Goal: Task Accomplishment & Management: Use online tool/utility

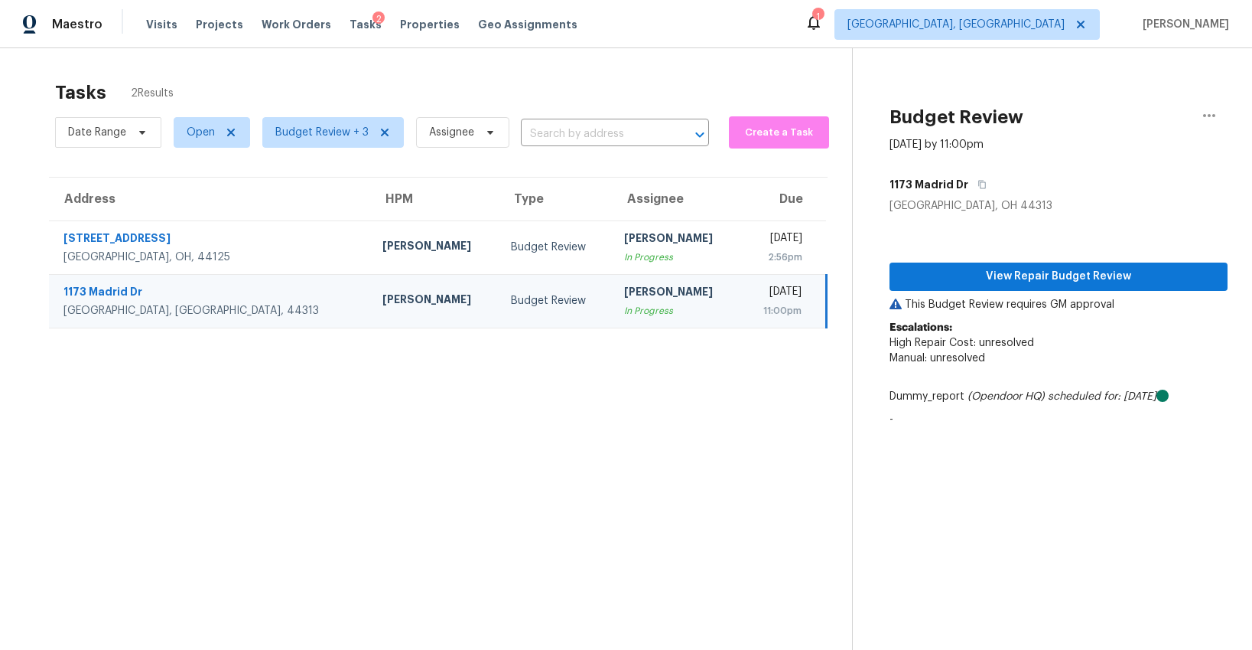
scroll to position [21, 0]
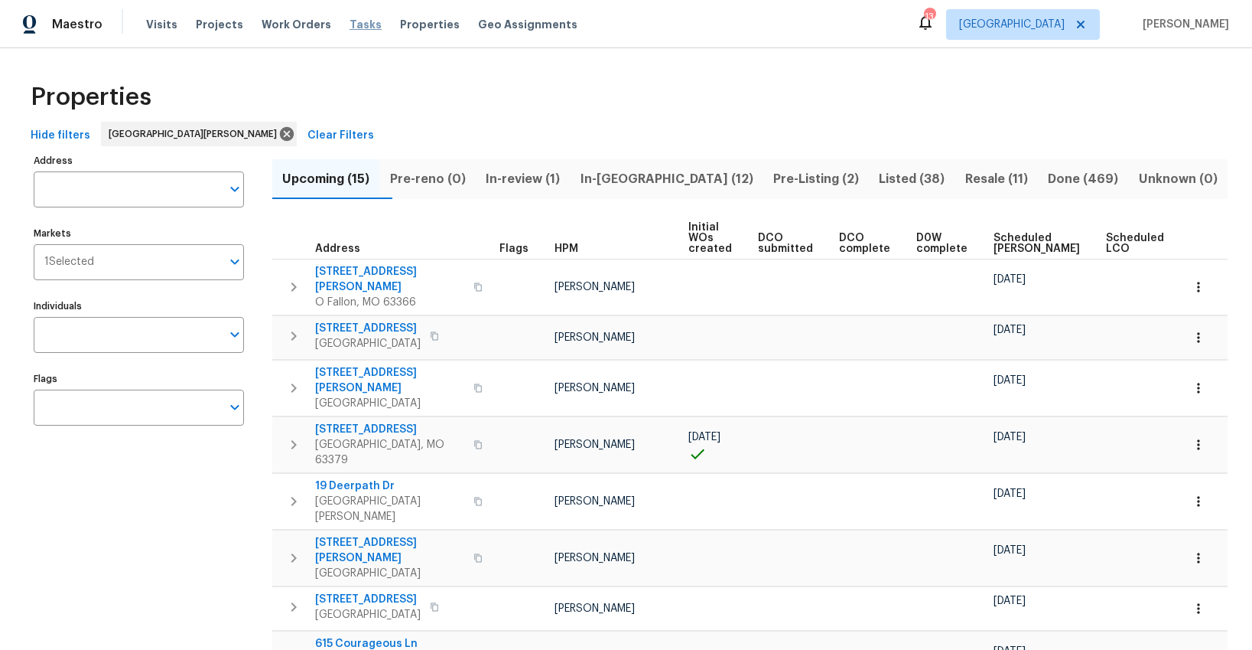
click at [350, 24] on span "Tasks" at bounding box center [366, 24] width 32 height 11
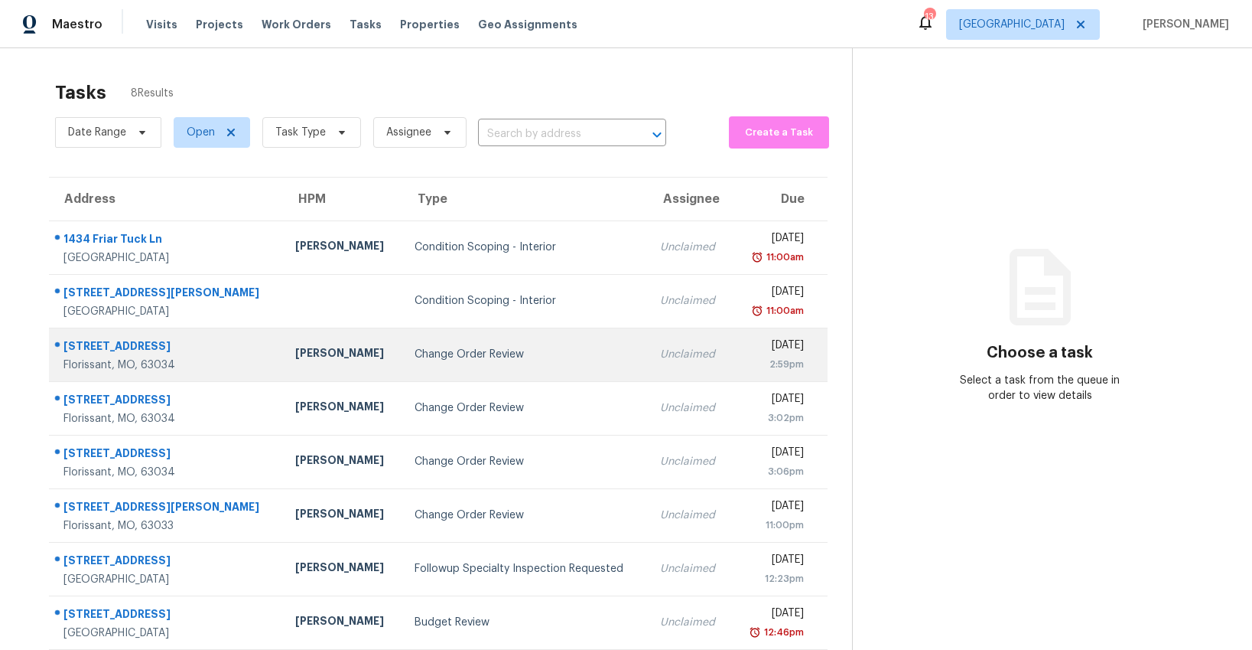
scroll to position [48, 0]
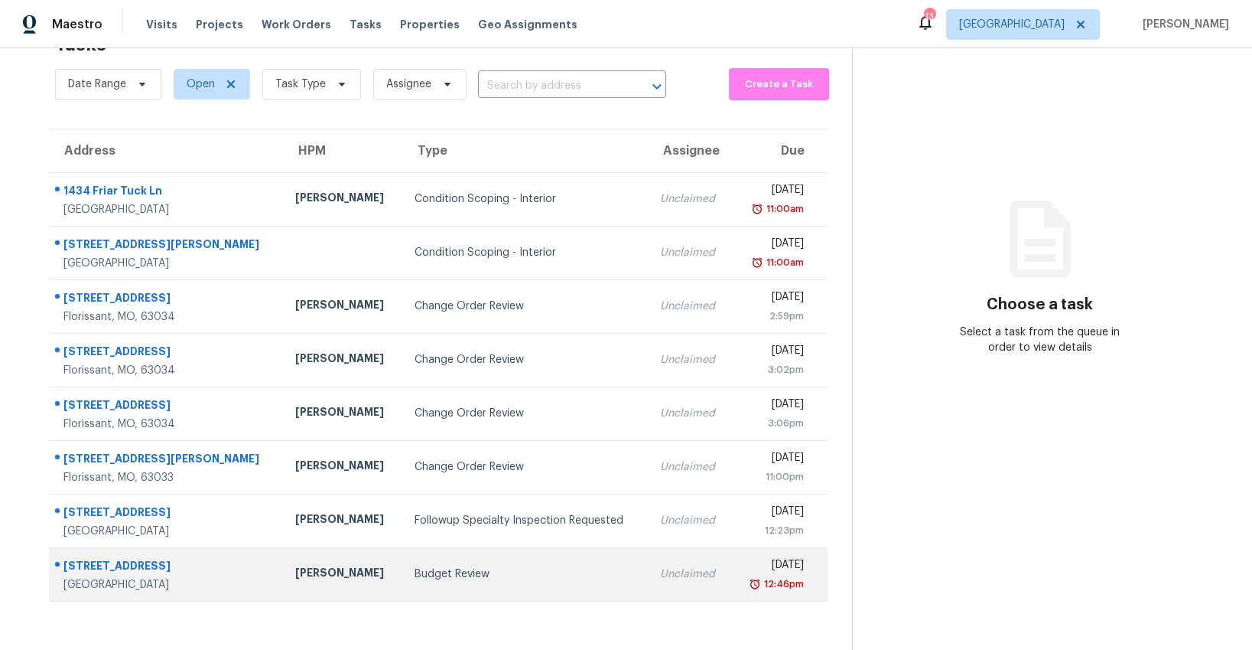
click at [402, 592] on td "Budget Review" at bounding box center [525, 574] width 246 height 54
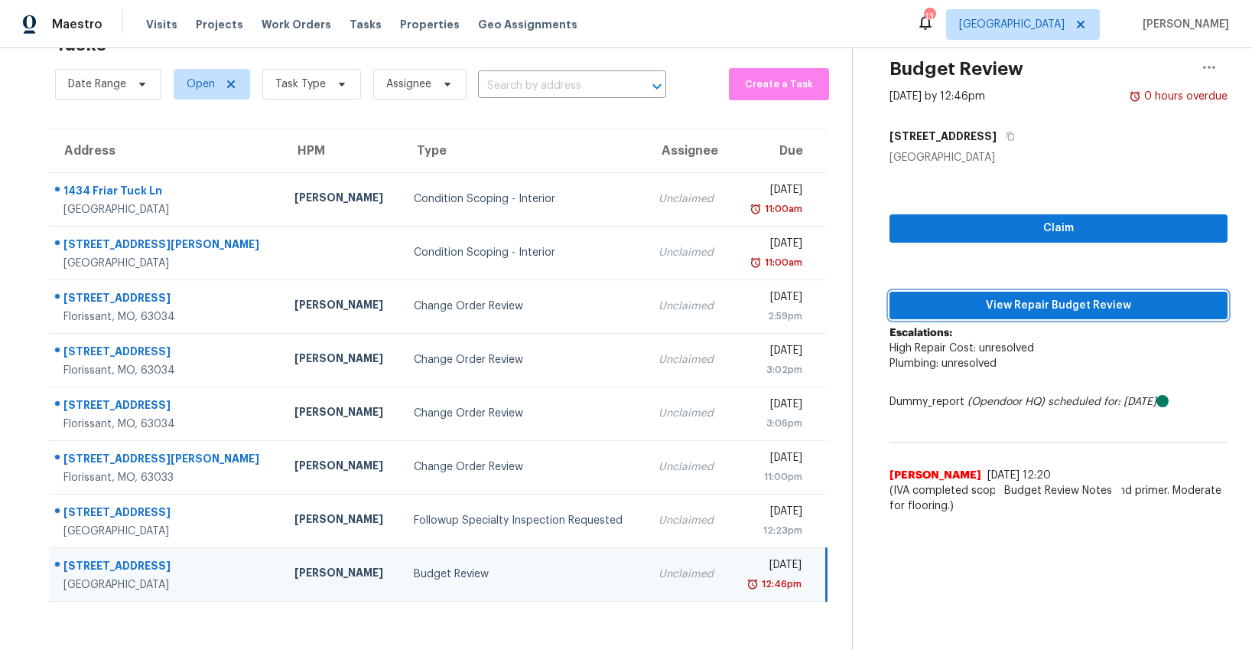
click at [983, 302] on span "View Repair Budget Review" at bounding box center [1059, 305] width 314 height 19
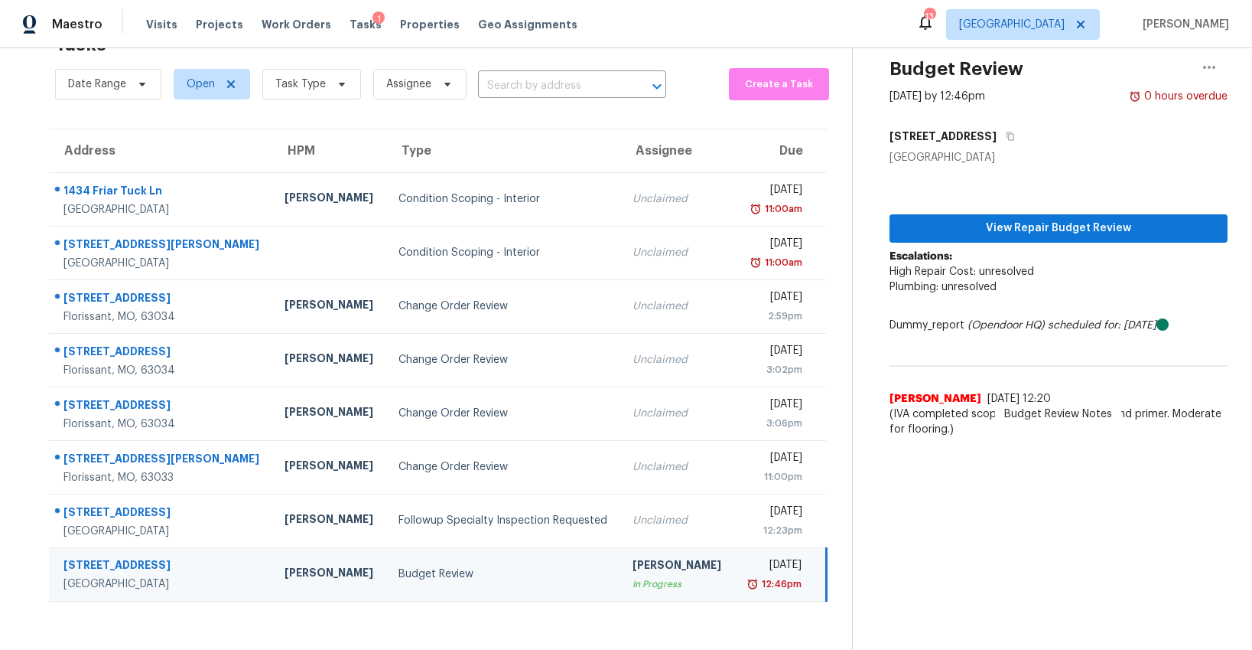
click at [399, 514] on div "Followup Specialty Inspection Requested" at bounding box center [504, 520] width 210 height 15
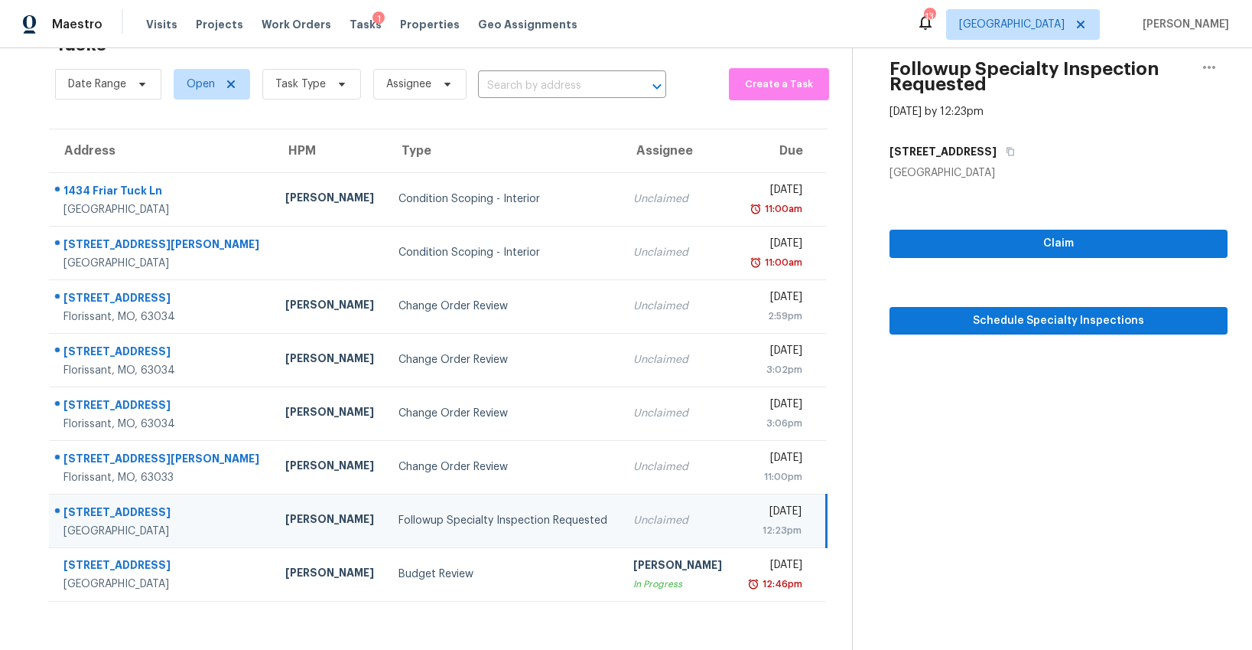
scroll to position [43, 0]
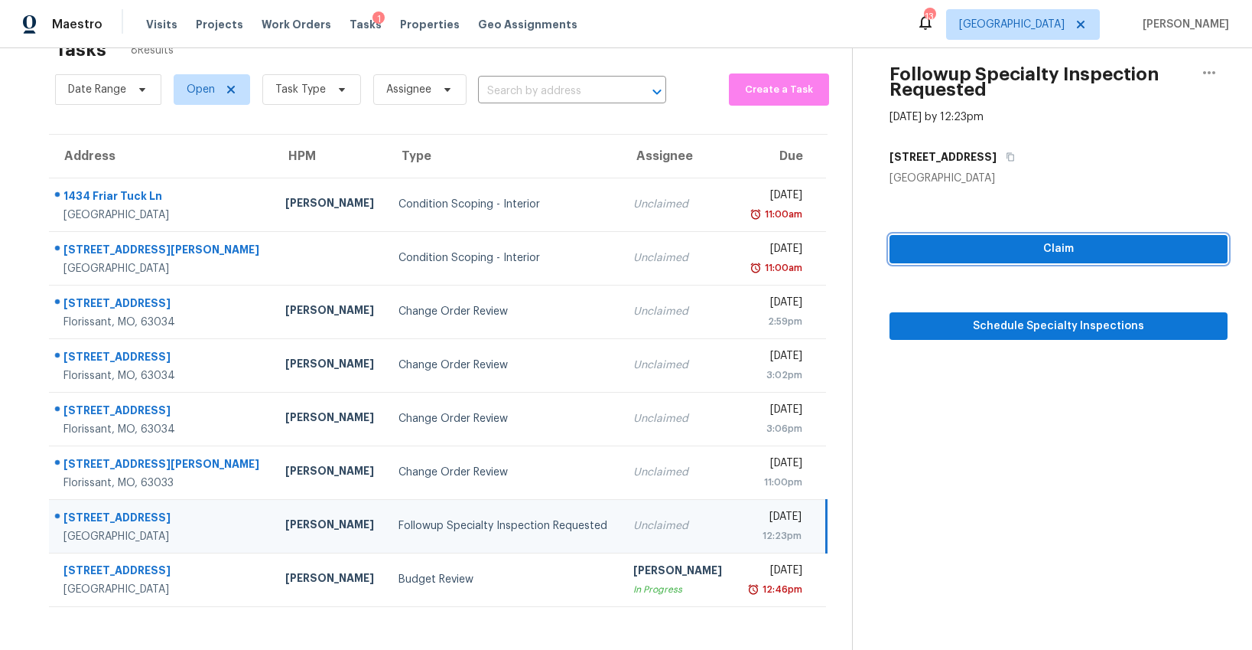
click at [1057, 247] on span "Claim" at bounding box center [1059, 248] width 314 height 19
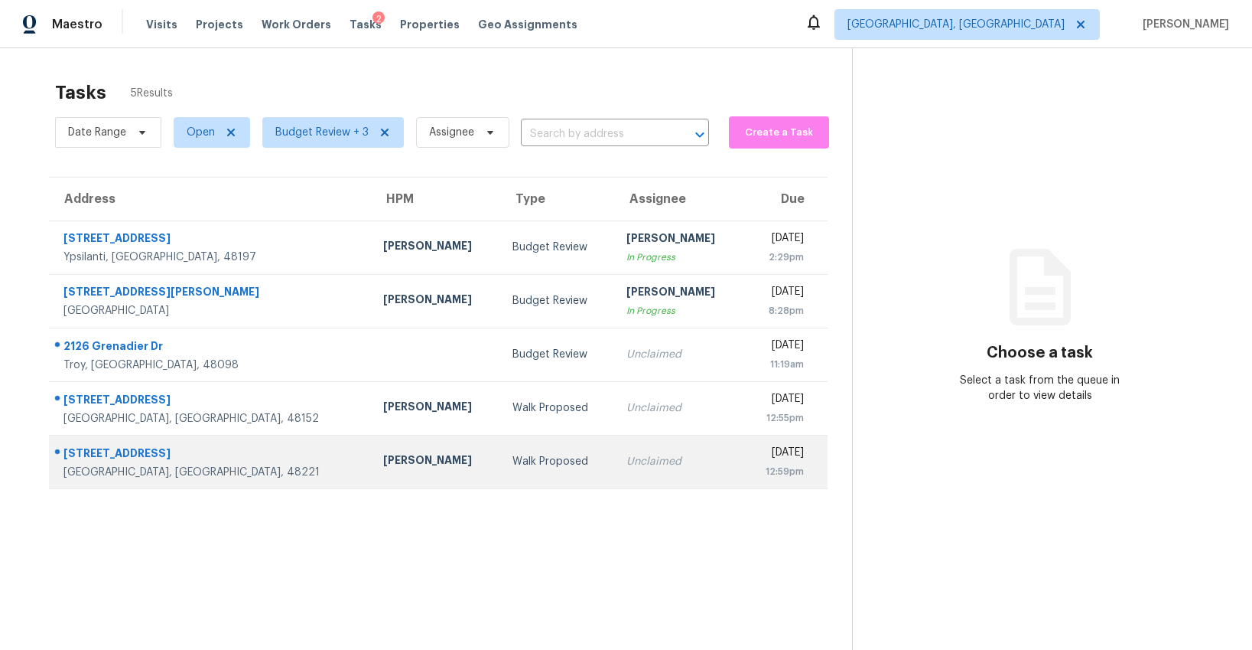
click at [500, 473] on td "Walk Proposed" at bounding box center [557, 462] width 114 height 54
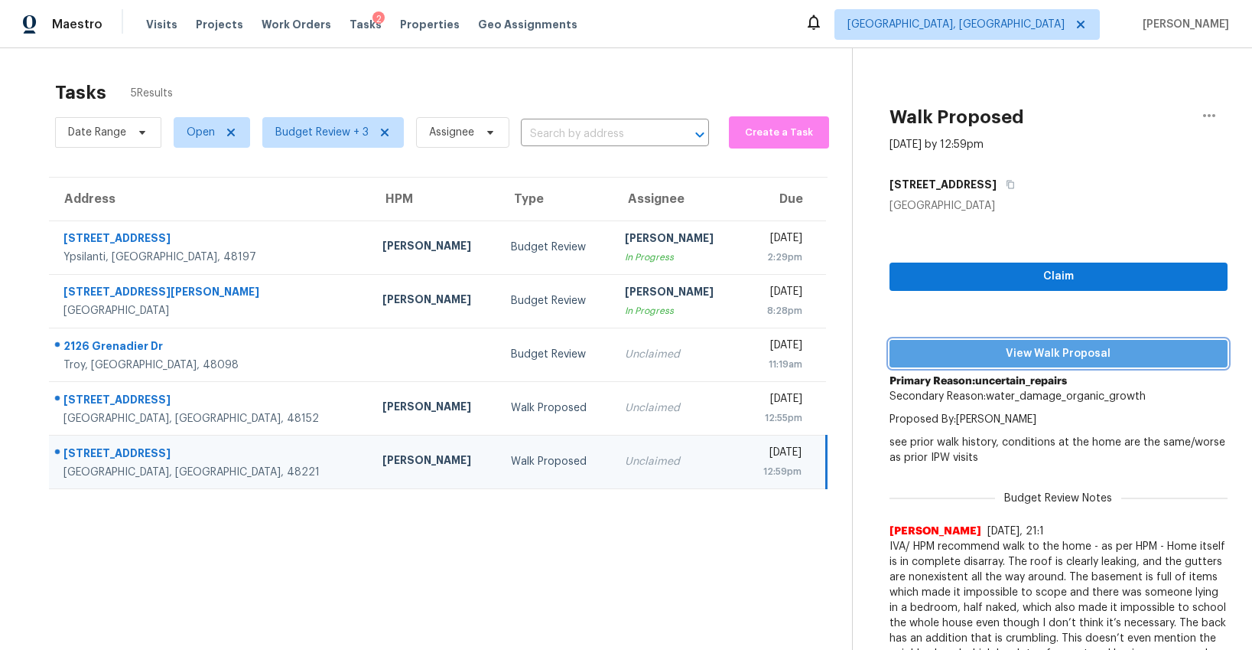
click at [1017, 354] on span "View Walk Proposal" at bounding box center [1059, 353] width 314 height 19
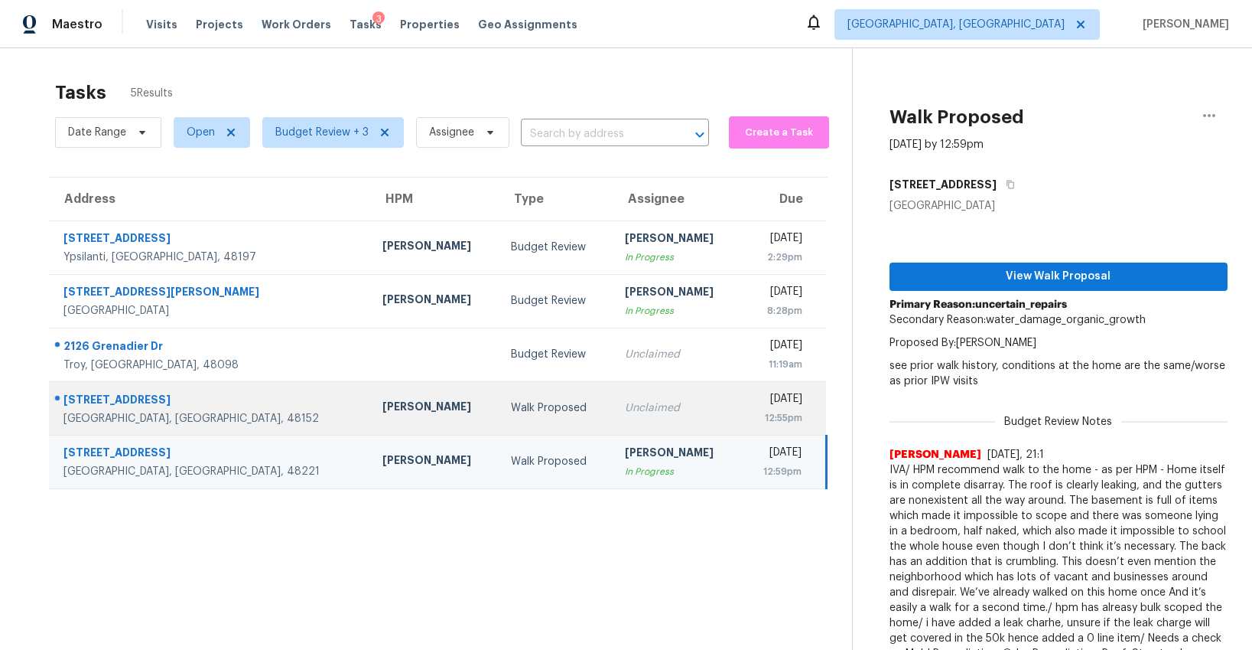
click at [383, 396] on td "Diana Brink" at bounding box center [434, 408] width 129 height 54
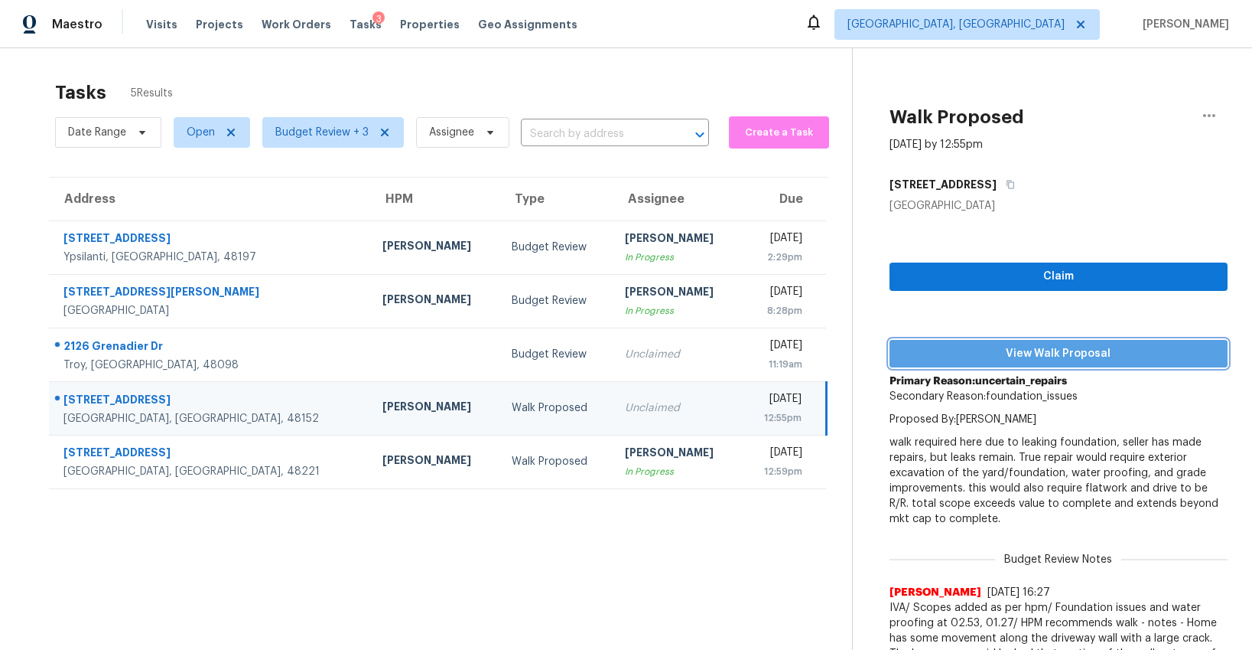
click at [1026, 344] on span "View Walk Proposal" at bounding box center [1059, 353] width 314 height 19
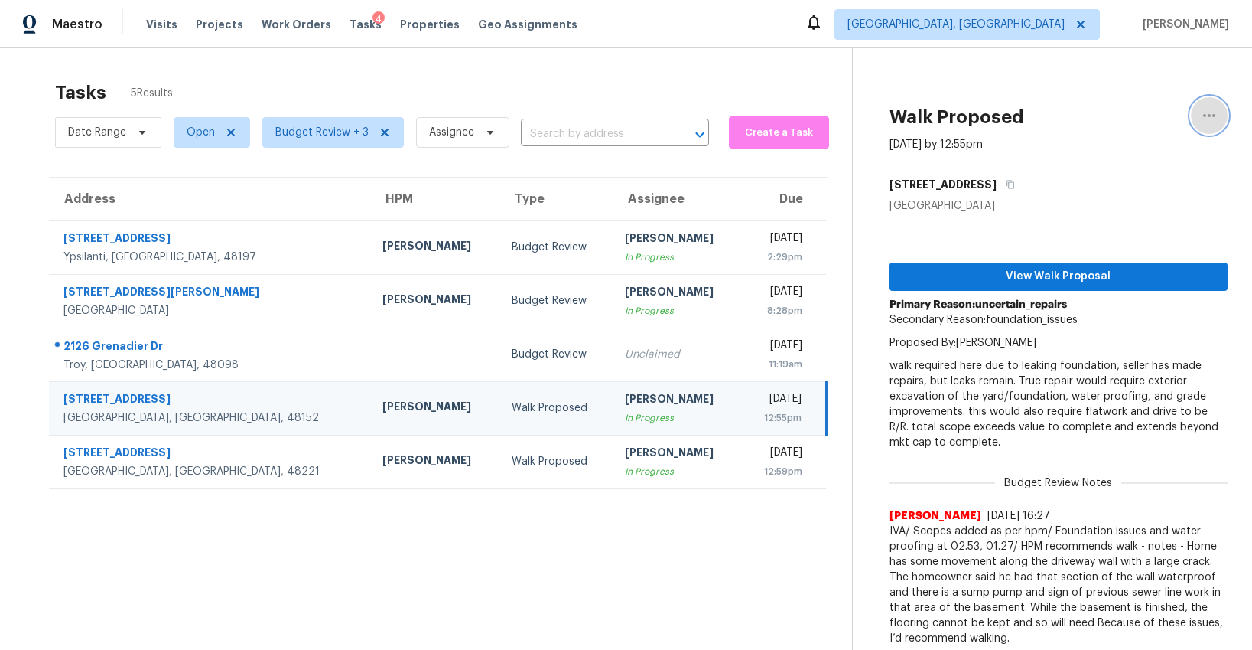
click at [1217, 117] on icon "button" at bounding box center [1209, 115] width 18 height 18
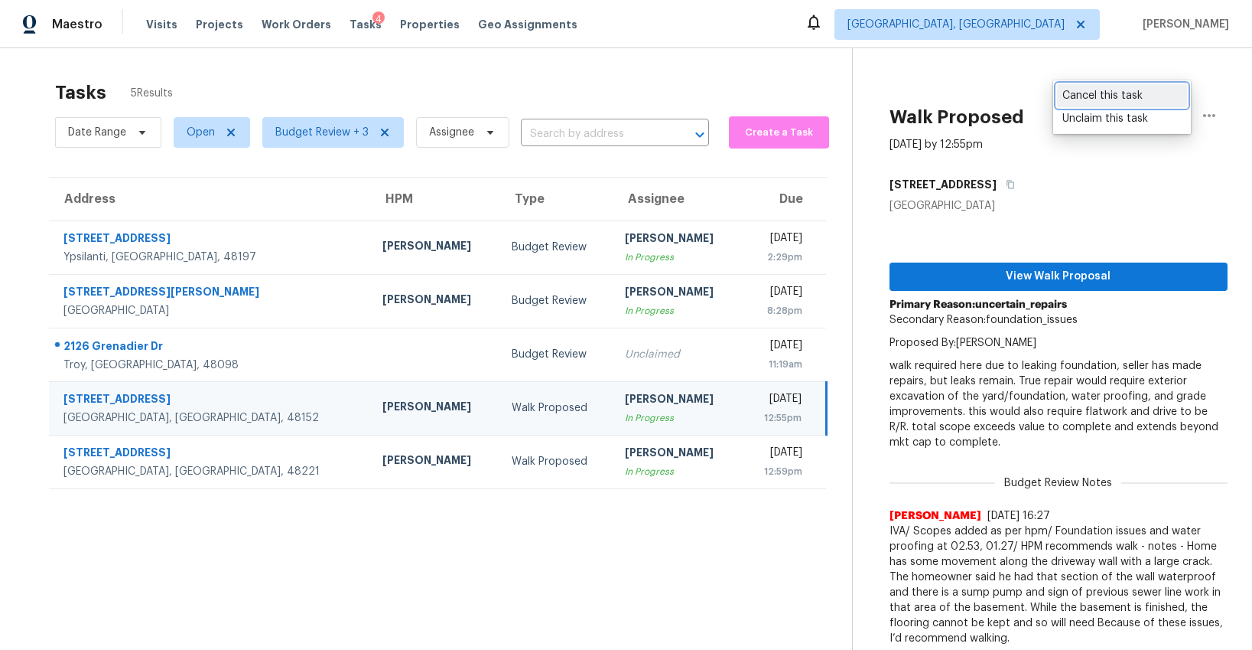
click at [1109, 97] on div "Cancel this task" at bounding box center [1122, 95] width 119 height 15
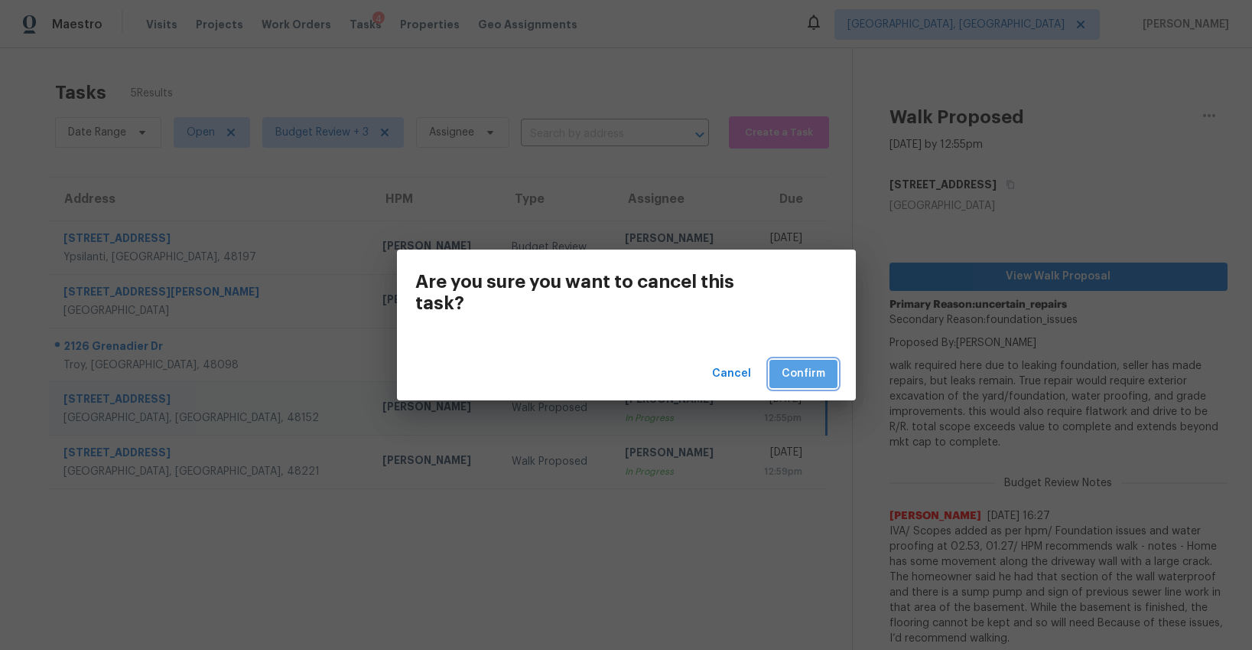
click at [791, 371] on span "Confirm" at bounding box center [804, 373] width 44 height 19
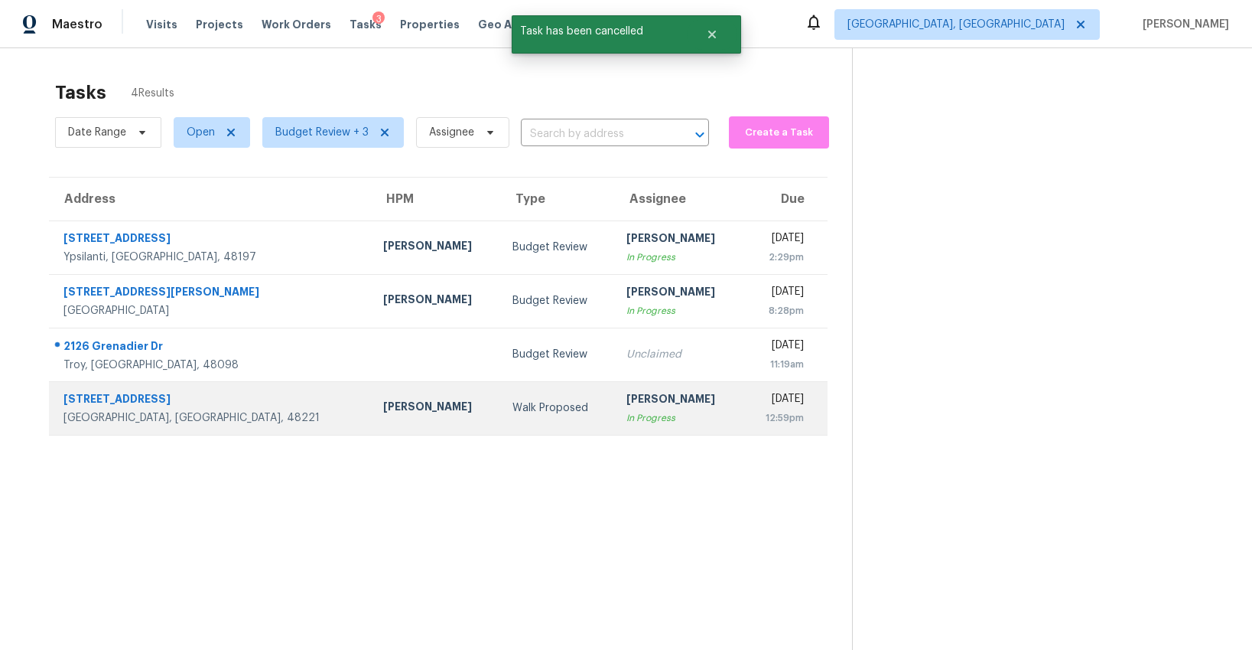
click at [627, 413] on div "In Progress" at bounding box center [679, 417] width 105 height 15
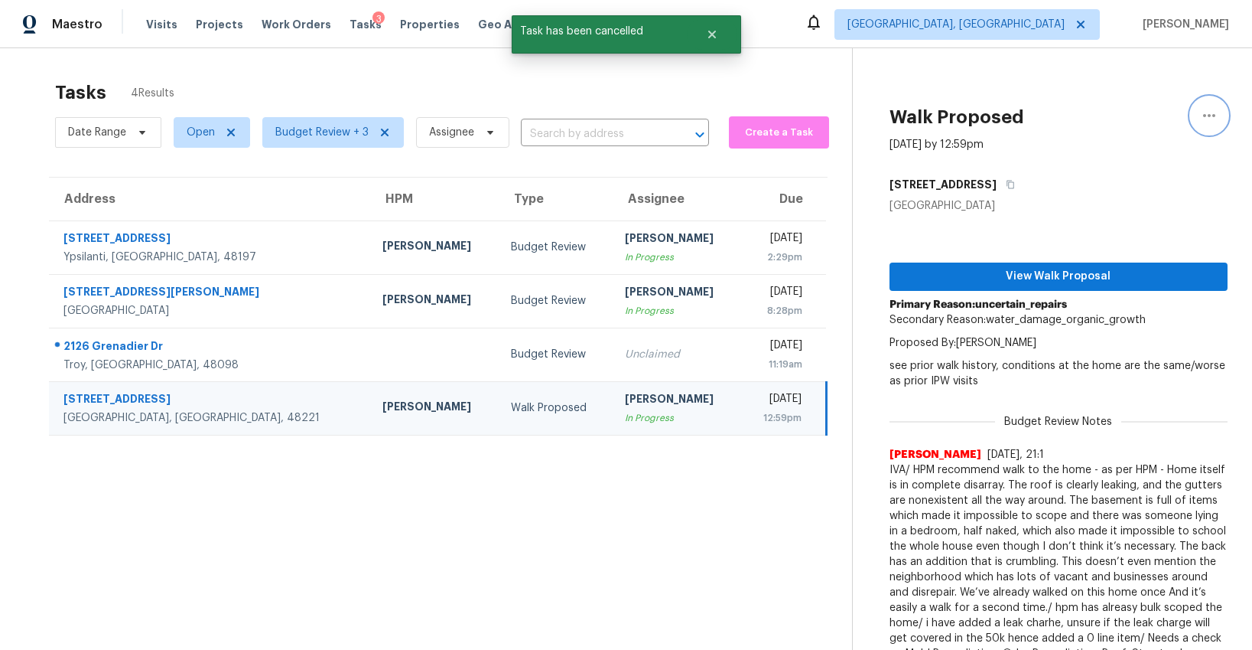
click at [1203, 112] on icon "button" at bounding box center [1209, 115] width 18 height 18
click at [1101, 91] on div "Cancel this task" at bounding box center [1122, 95] width 119 height 15
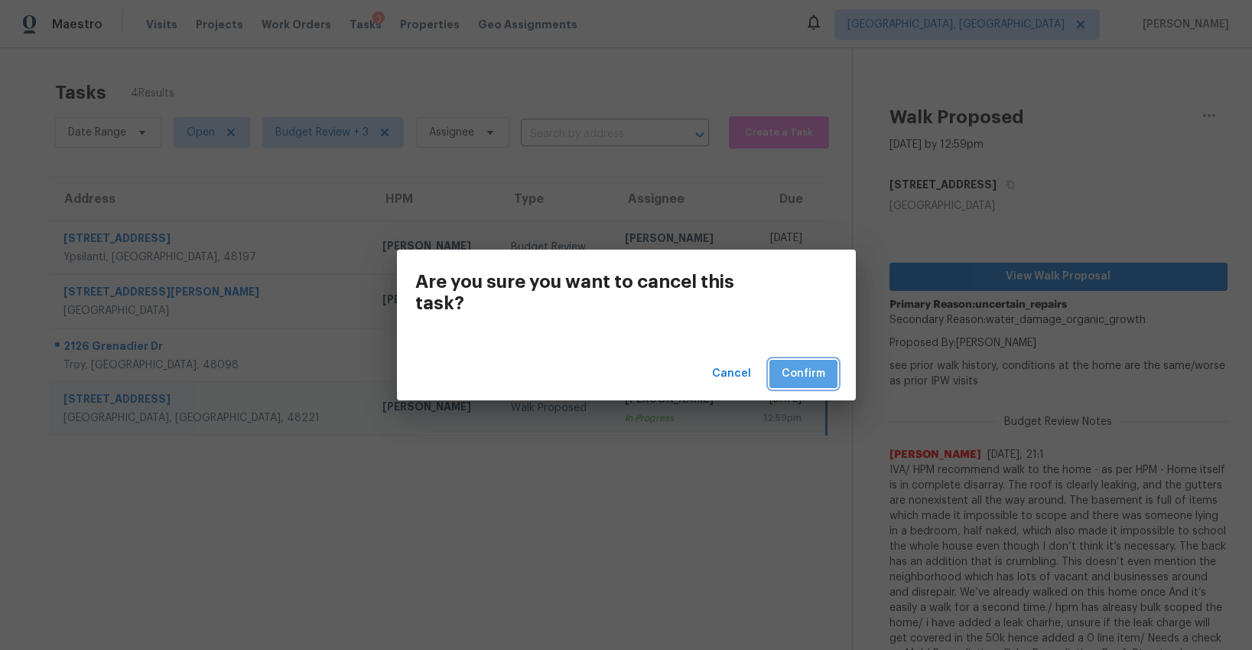
click at [809, 367] on span "Confirm" at bounding box center [804, 373] width 44 height 19
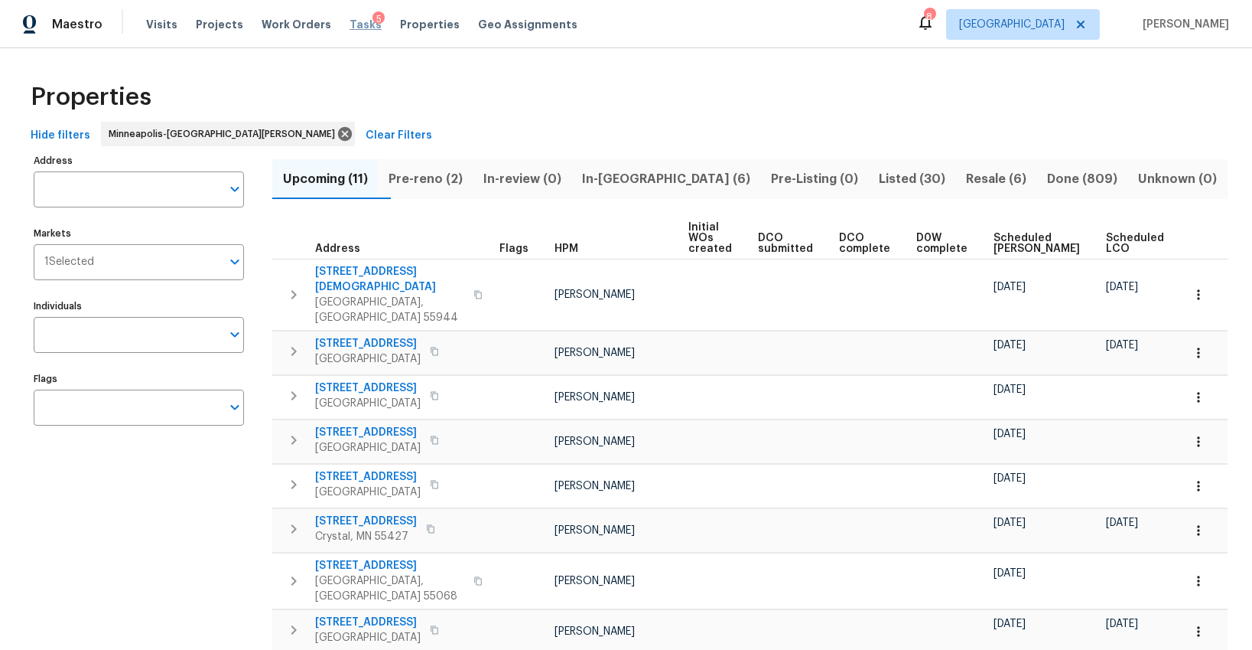
click at [354, 27] on span "Tasks" at bounding box center [366, 24] width 32 height 11
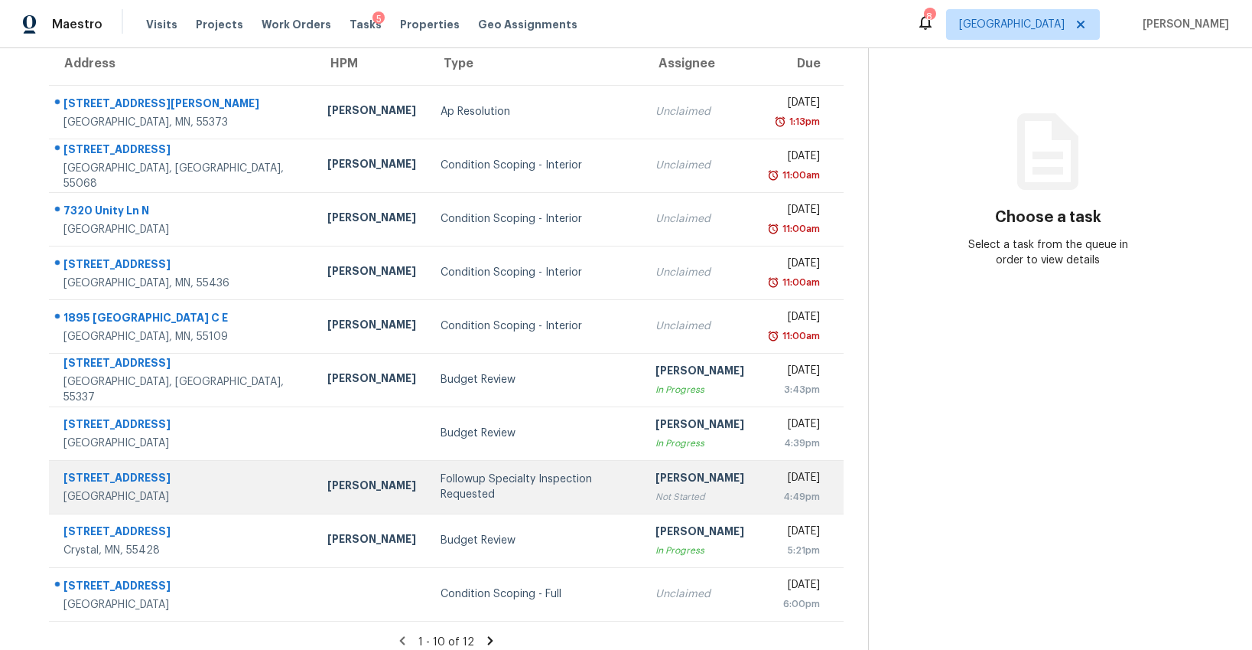
scroll to position [148, 0]
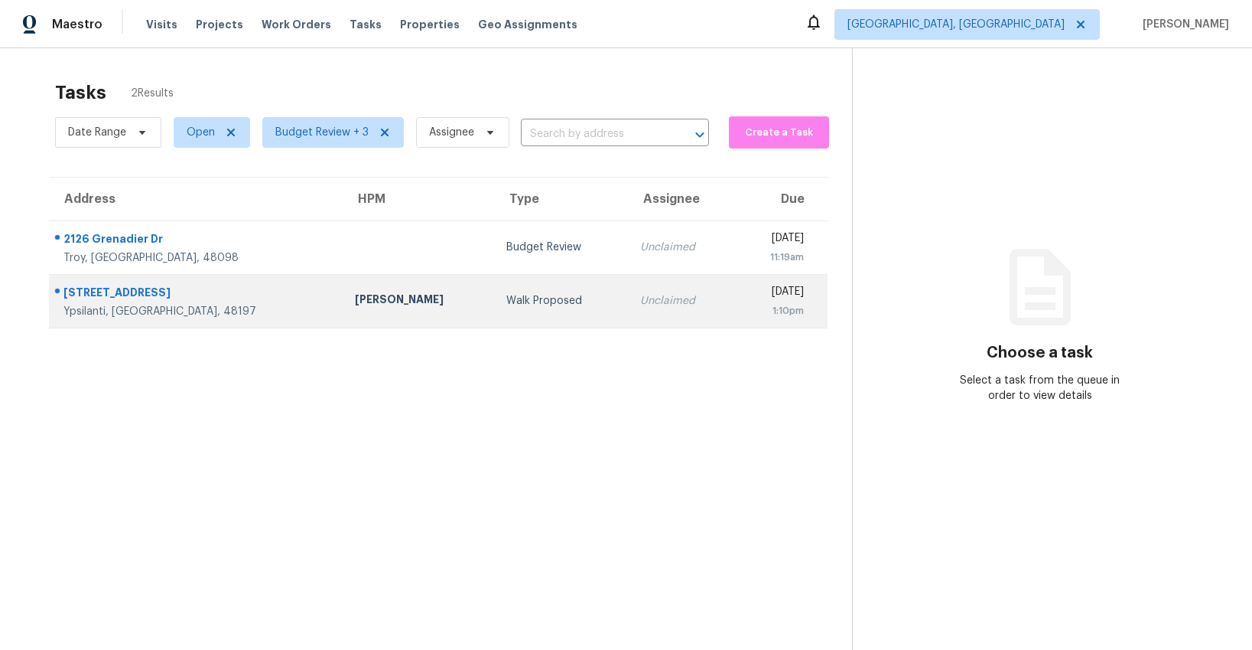
click at [494, 315] on td "Walk Proposed" at bounding box center [561, 301] width 134 height 54
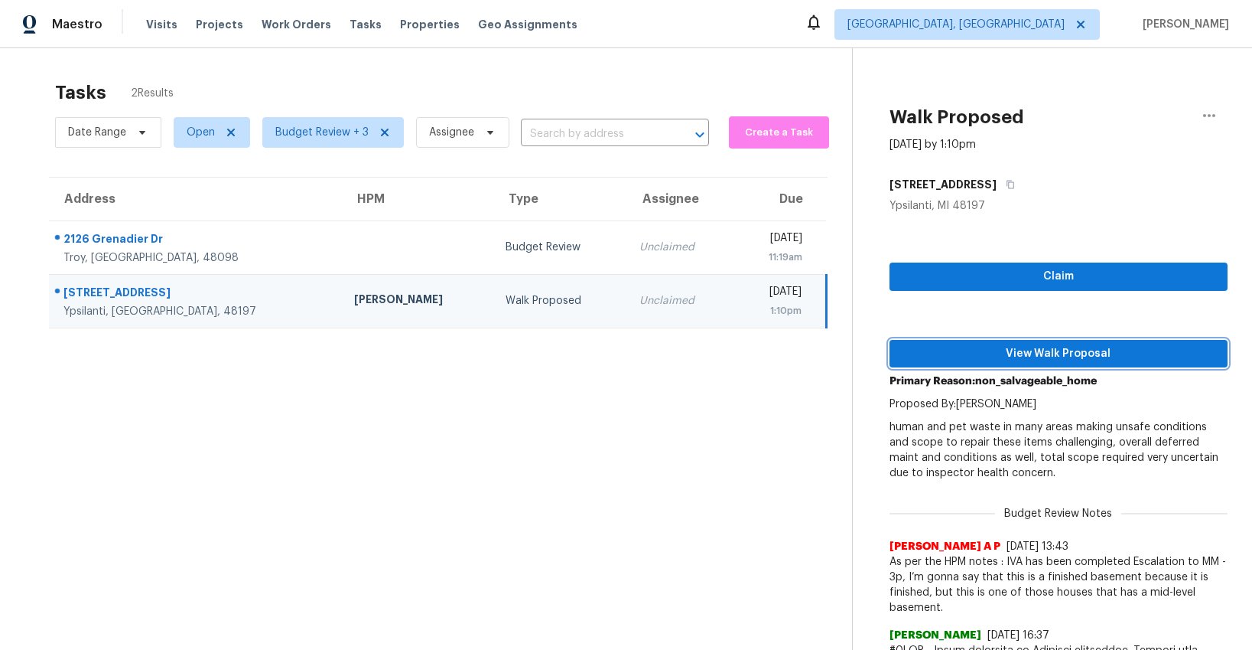
click at [1114, 353] on span "View Walk Proposal" at bounding box center [1059, 353] width 314 height 19
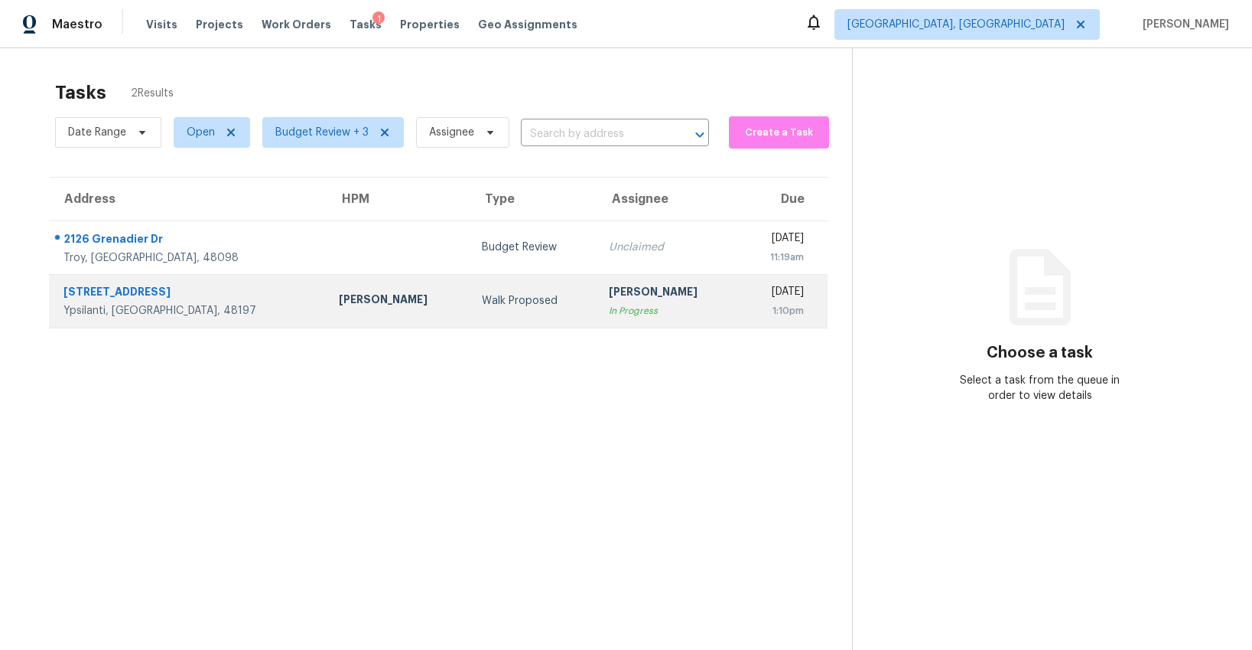
click at [609, 306] on div "In Progress" at bounding box center [668, 310] width 119 height 15
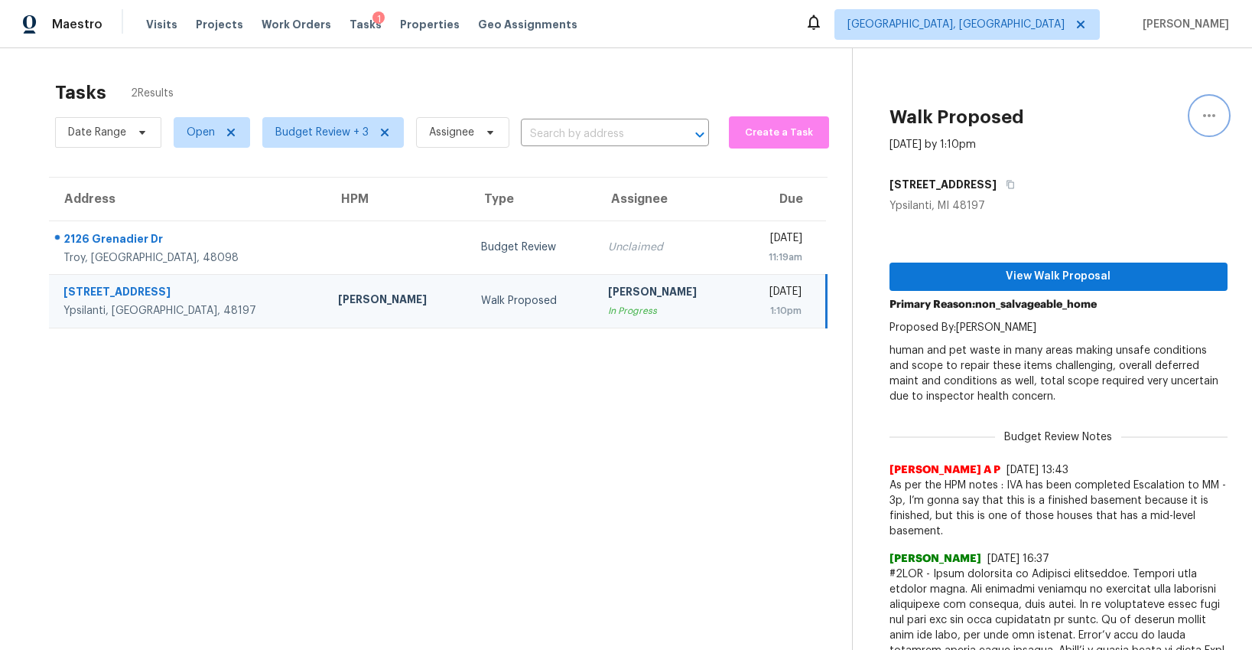
click at [1207, 114] on icon "button" at bounding box center [1209, 115] width 18 height 18
click at [1099, 97] on div "Cancel this task" at bounding box center [1122, 95] width 119 height 15
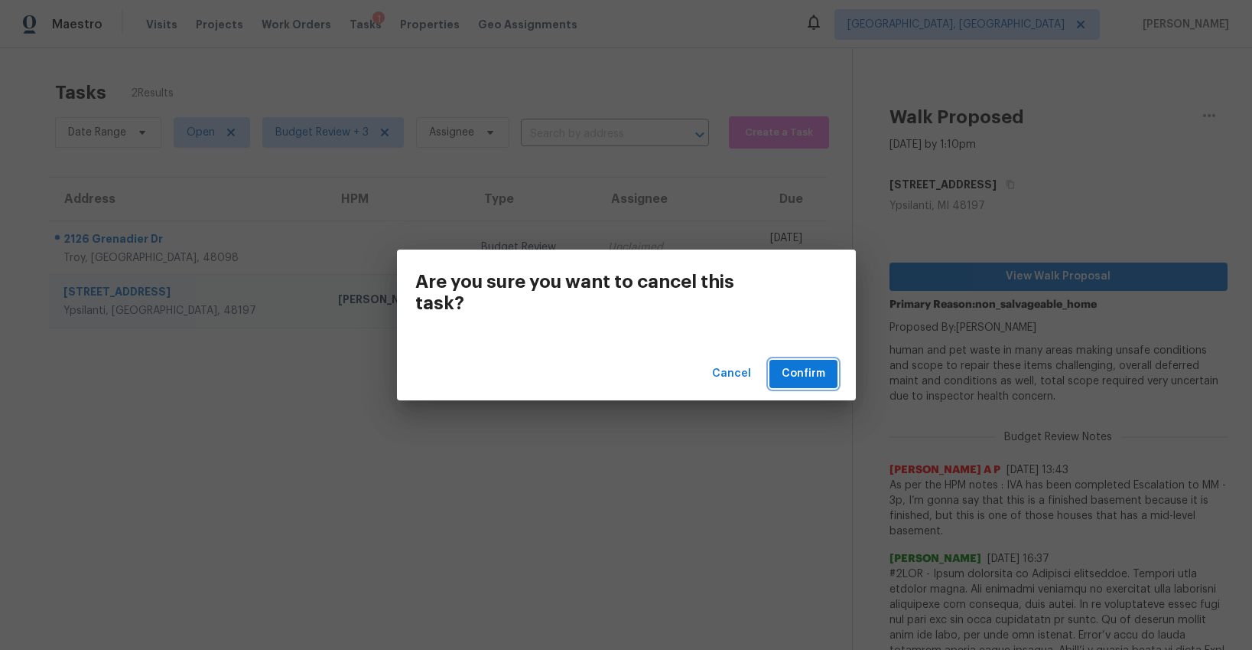
click at [789, 371] on span "Confirm" at bounding box center [804, 373] width 44 height 19
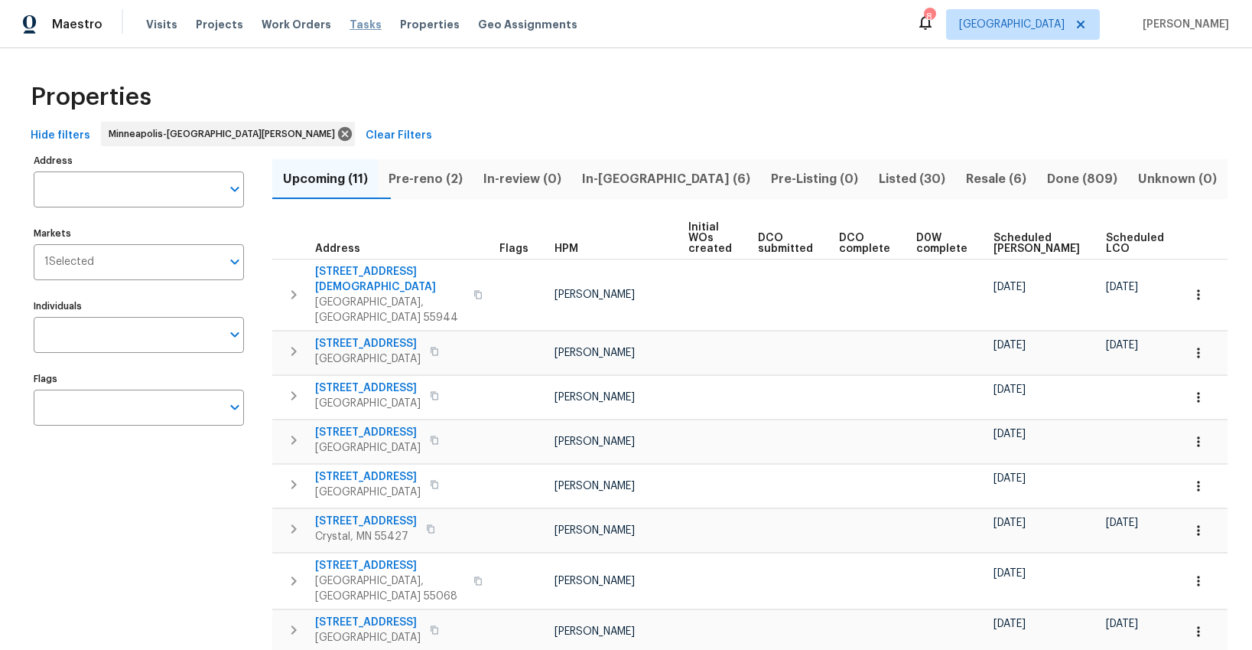
click at [350, 29] on span "Tasks" at bounding box center [366, 24] width 32 height 11
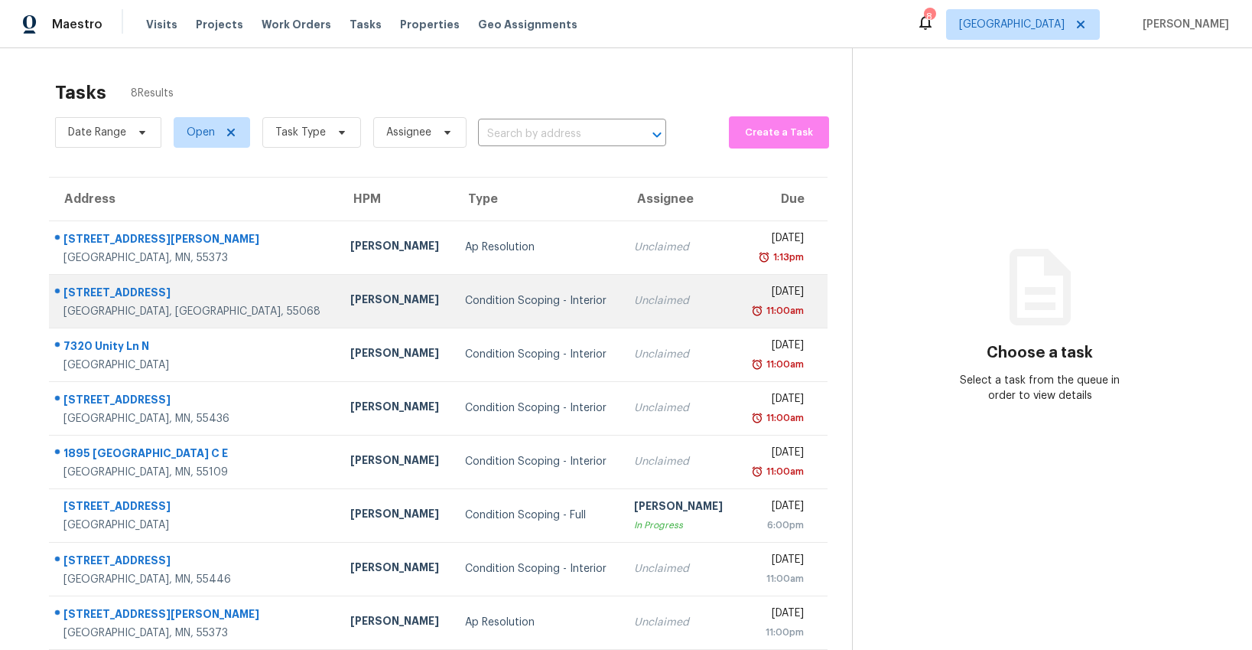
scroll to position [48, 0]
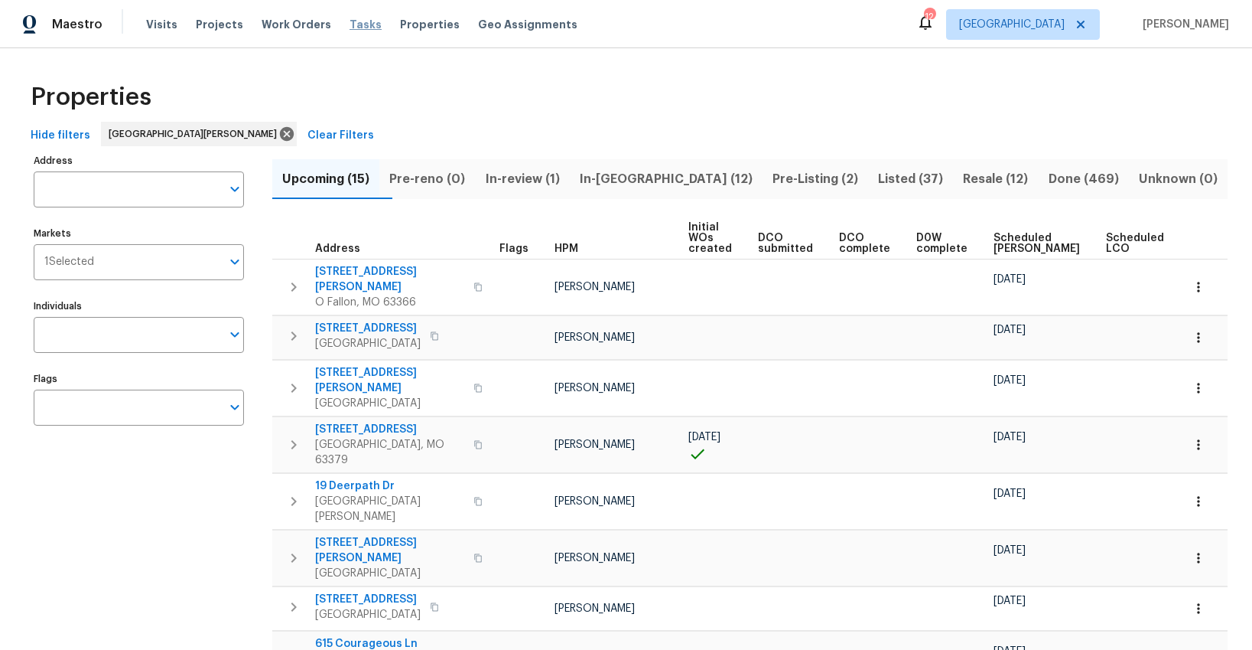
click at [350, 28] on span "Tasks" at bounding box center [366, 24] width 32 height 11
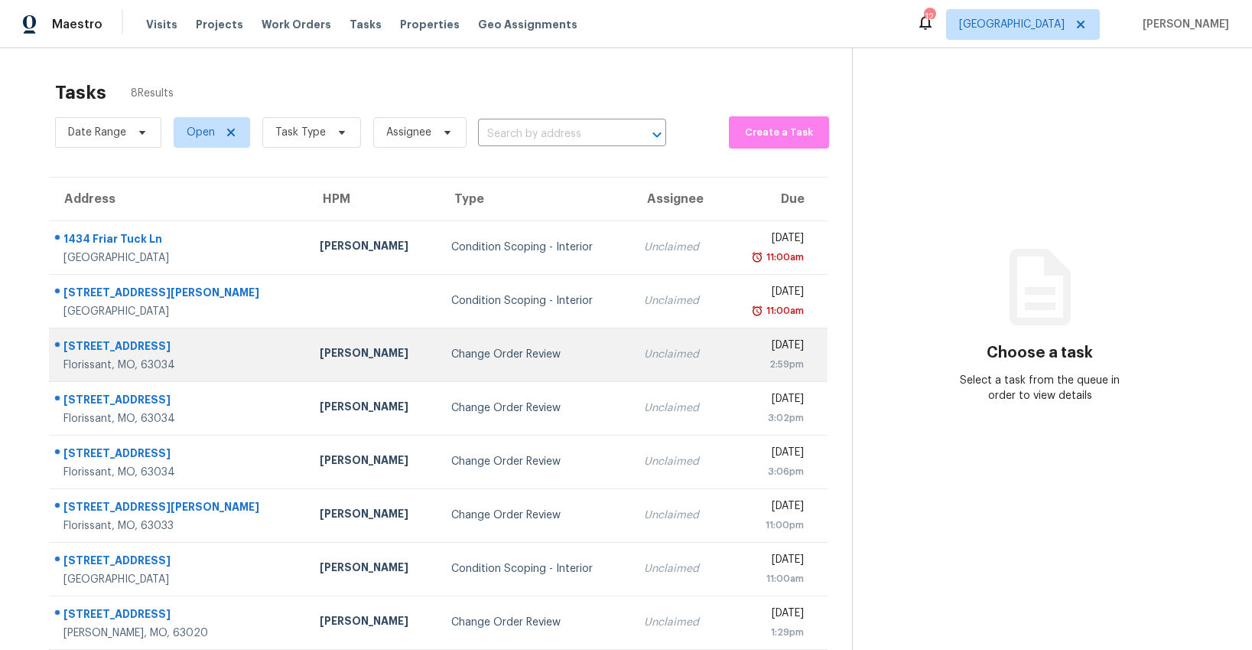
scroll to position [48, 0]
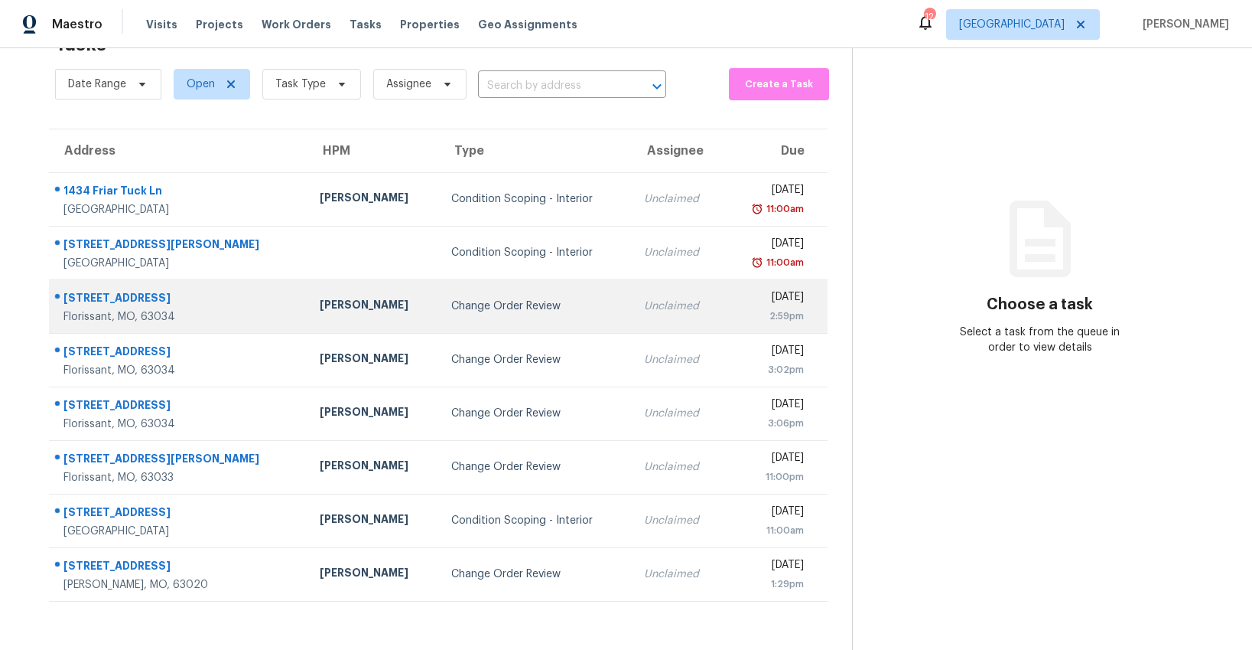
click at [451, 312] on div "Change Order Review" at bounding box center [535, 305] width 168 height 15
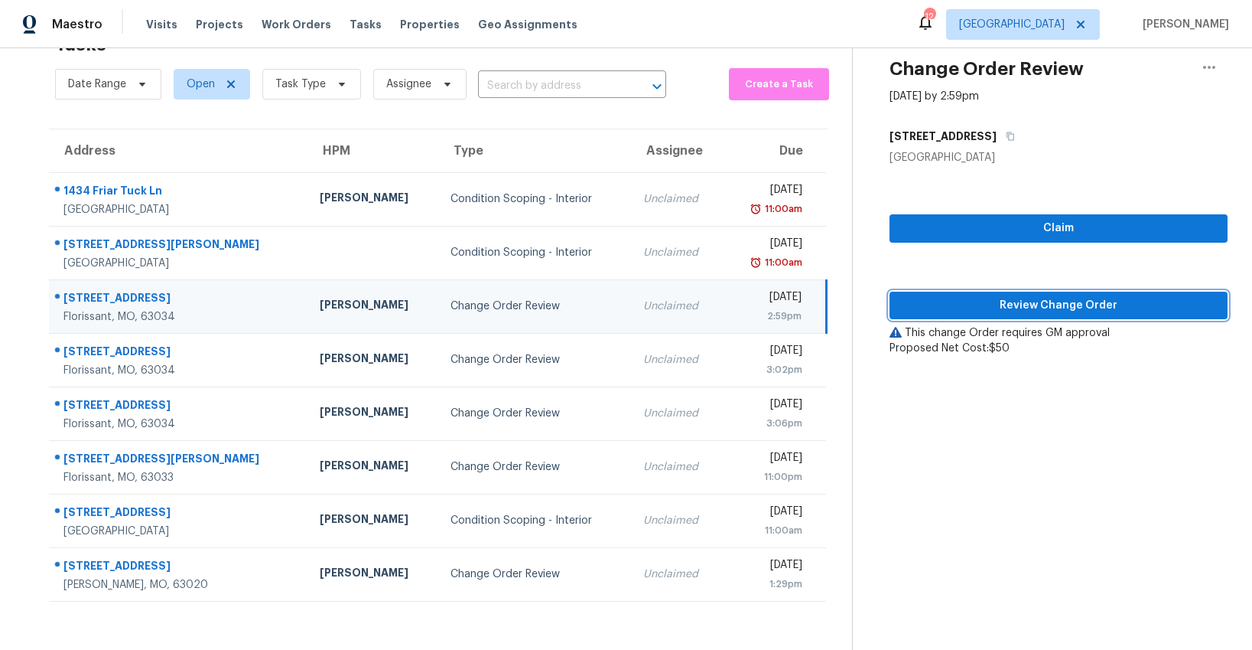
click at [969, 298] on span "Review Change Order" at bounding box center [1059, 305] width 314 height 19
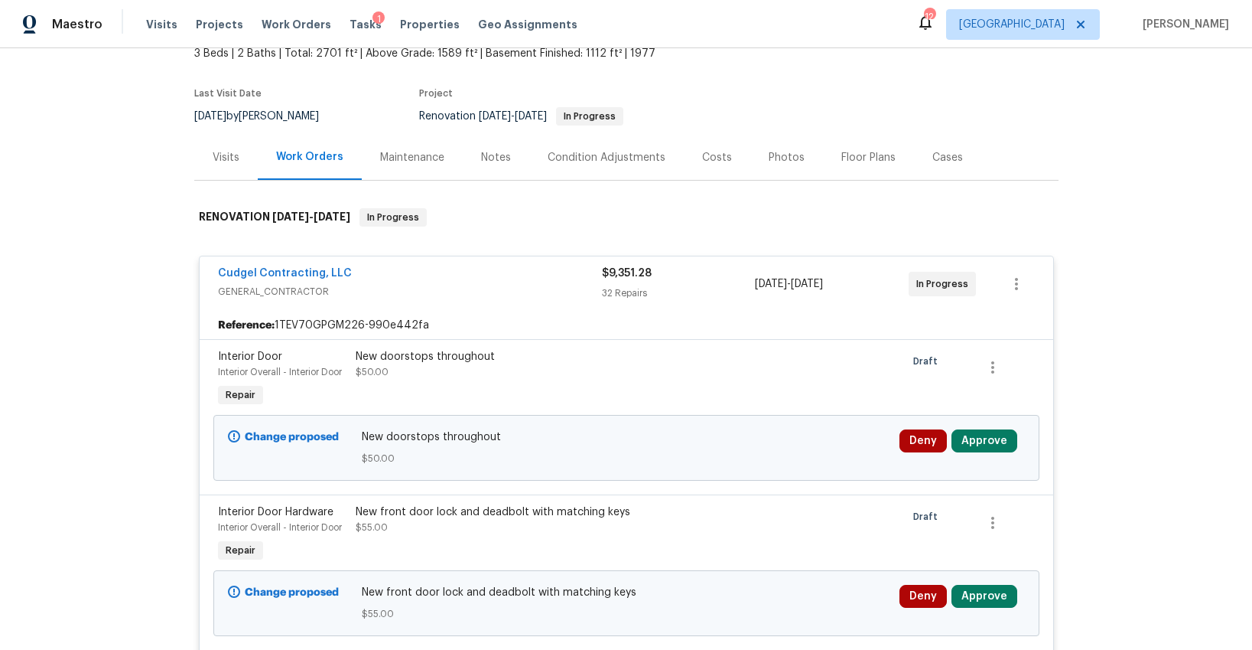
scroll to position [121, 0]
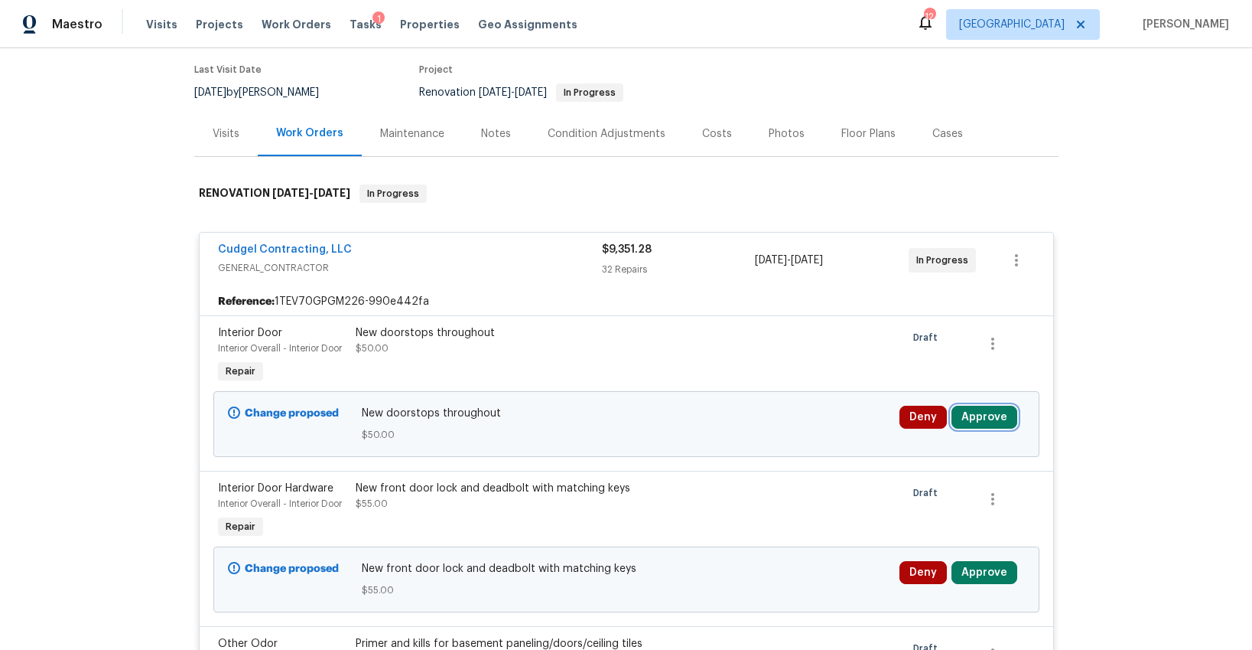
click at [994, 416] on button "Approve" at bounding box center [985, 417] width 66 height 23
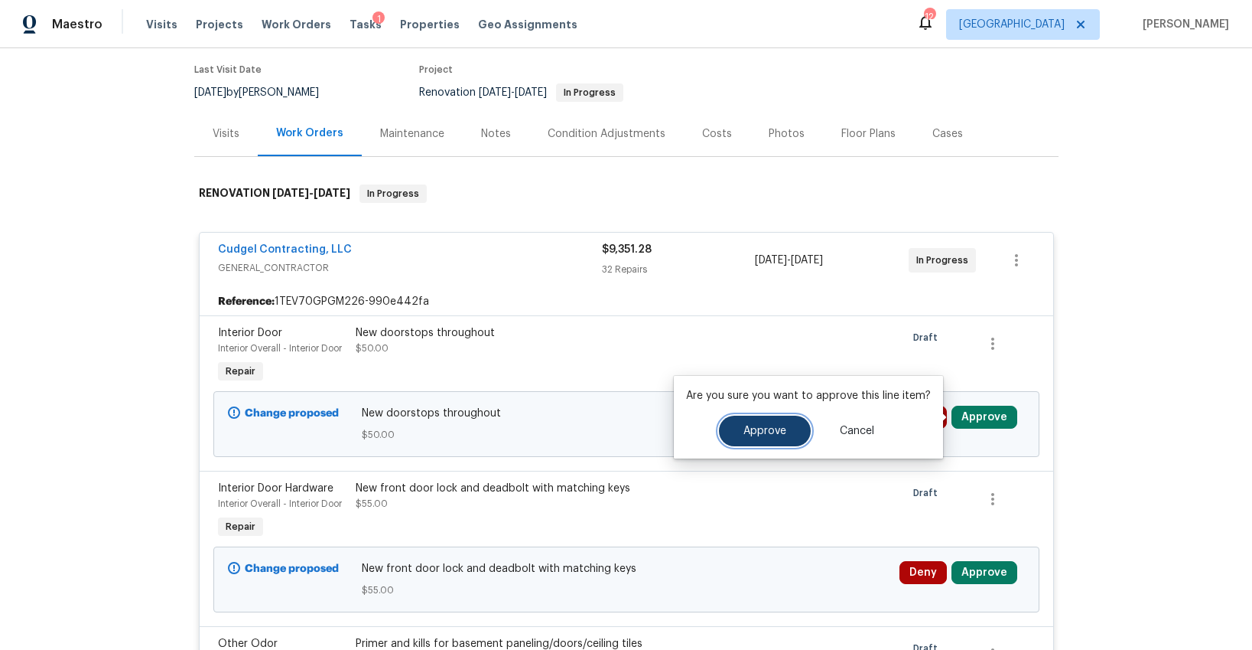
click at [765, 432] on span "Approve" at bounding box center [765, 430] width 43 height 11
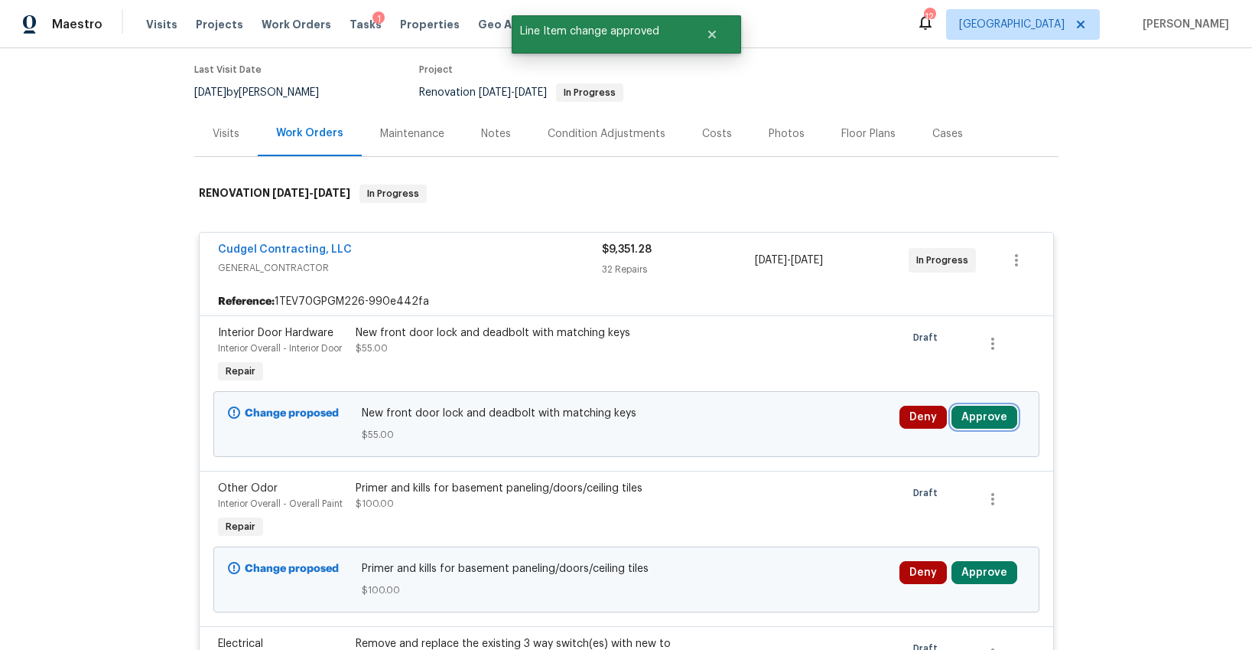
click at [985, 411] on button "Approve" at bounding box center [985, 417] width 66 height 23
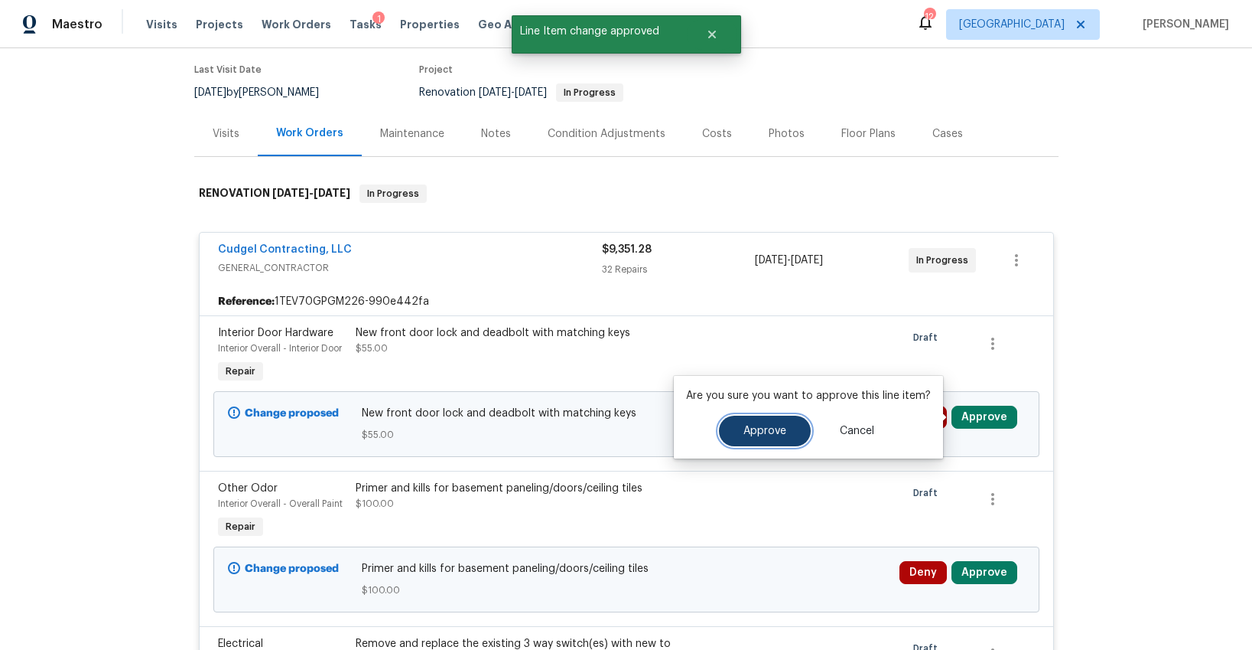
click at [760, 422] on button "Approve" at bounding box center [765, 430] width 92 height 31
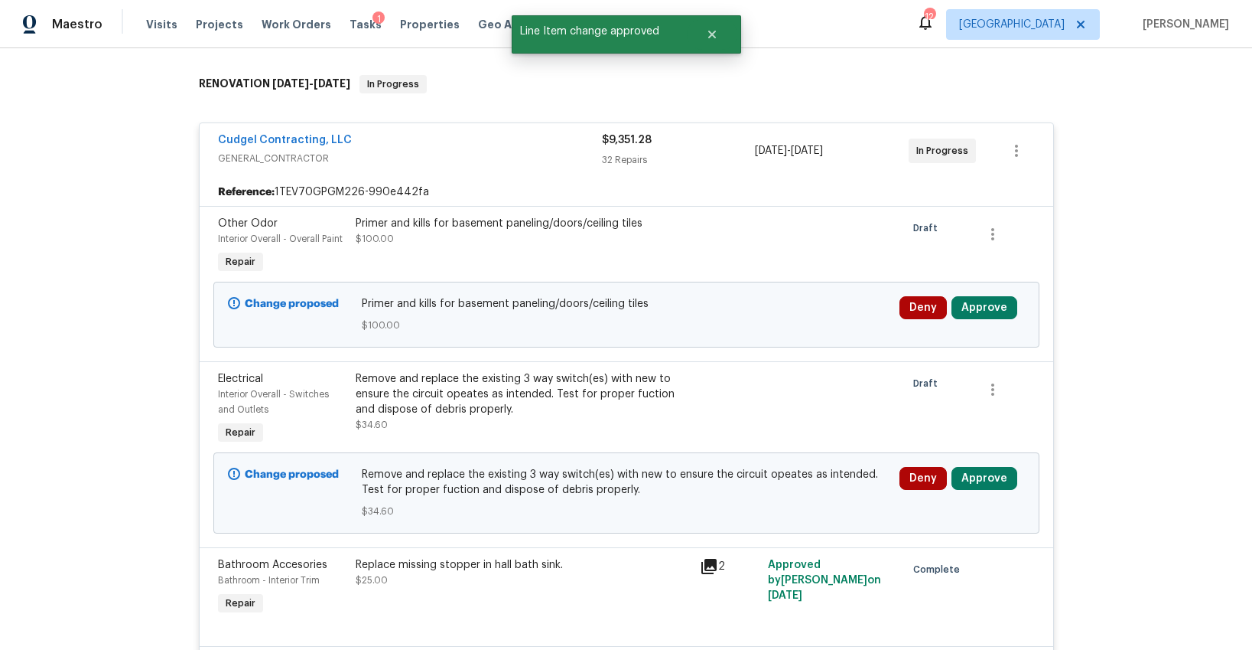
scroll to position [253, 0]
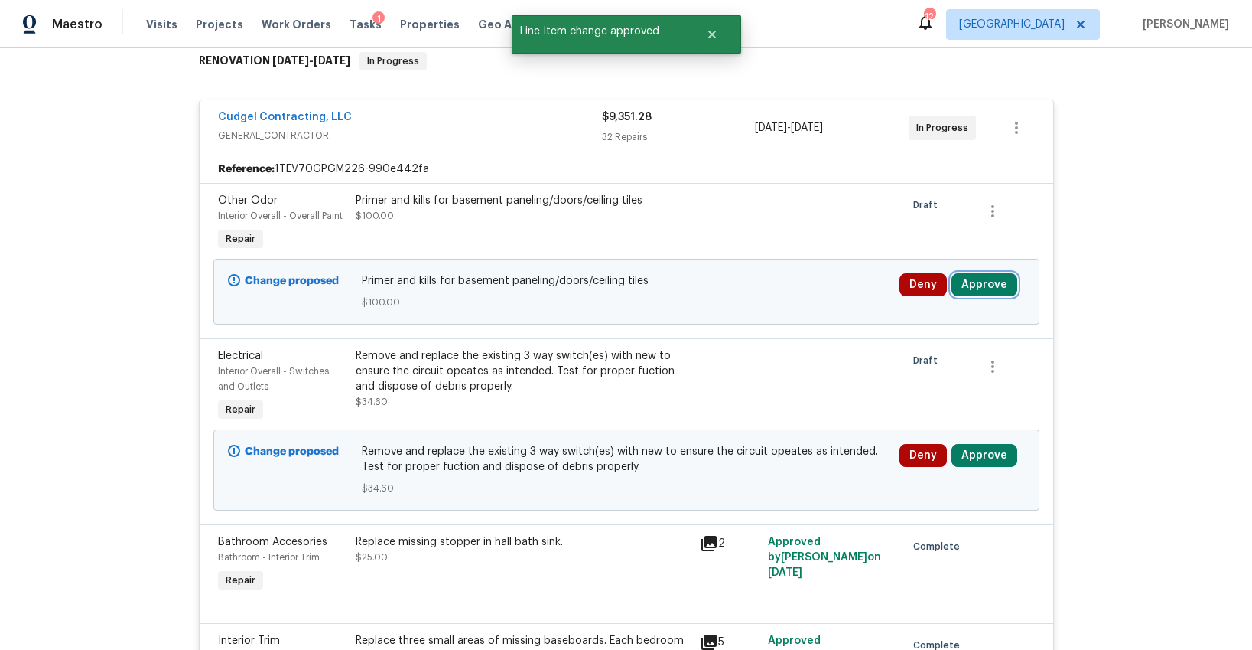
click at [969, 288] on button "Approve" at bounding box center [985, 284] width 66 height 23
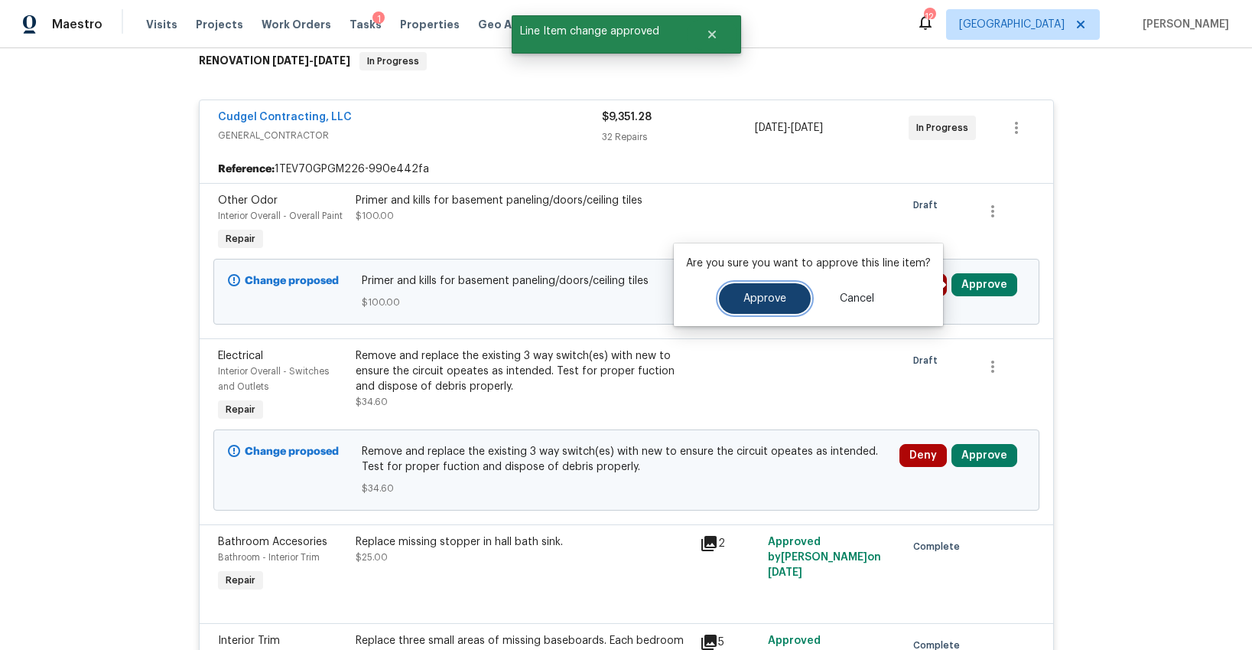
click at [780, 299] on span "Approve" at bounding box center [765, 298] width 43 height 11
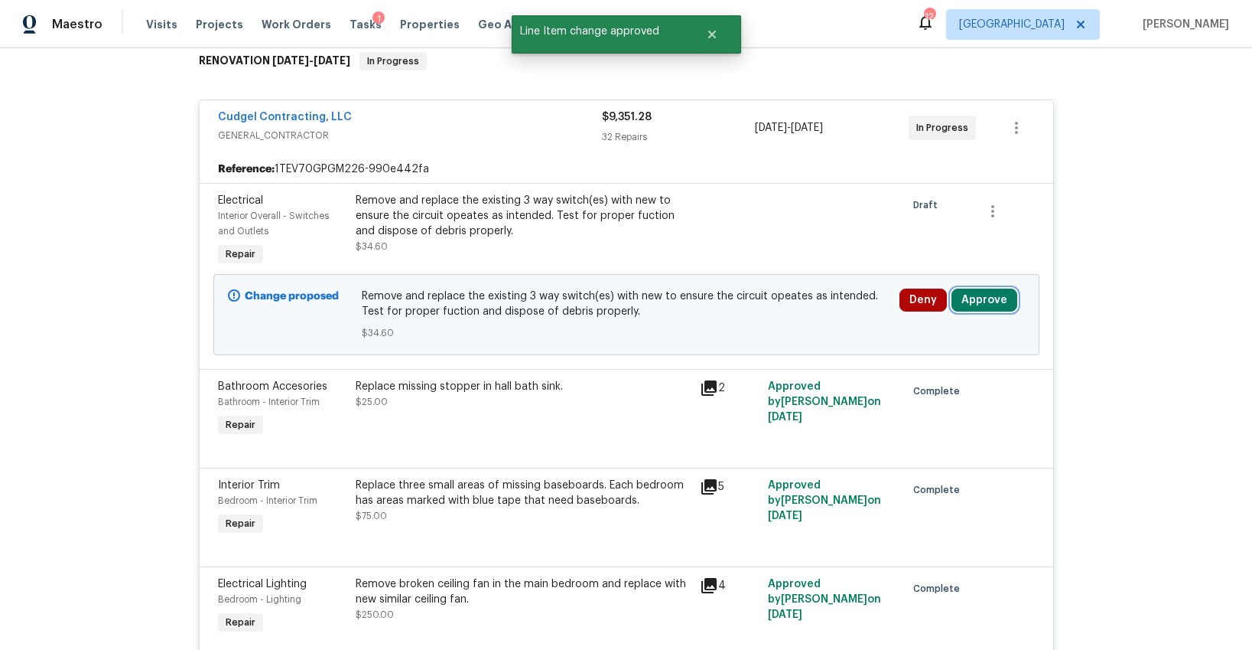
click at [977, 297] on button "Approve" at bounding box center [985, 299] width 66 height 23
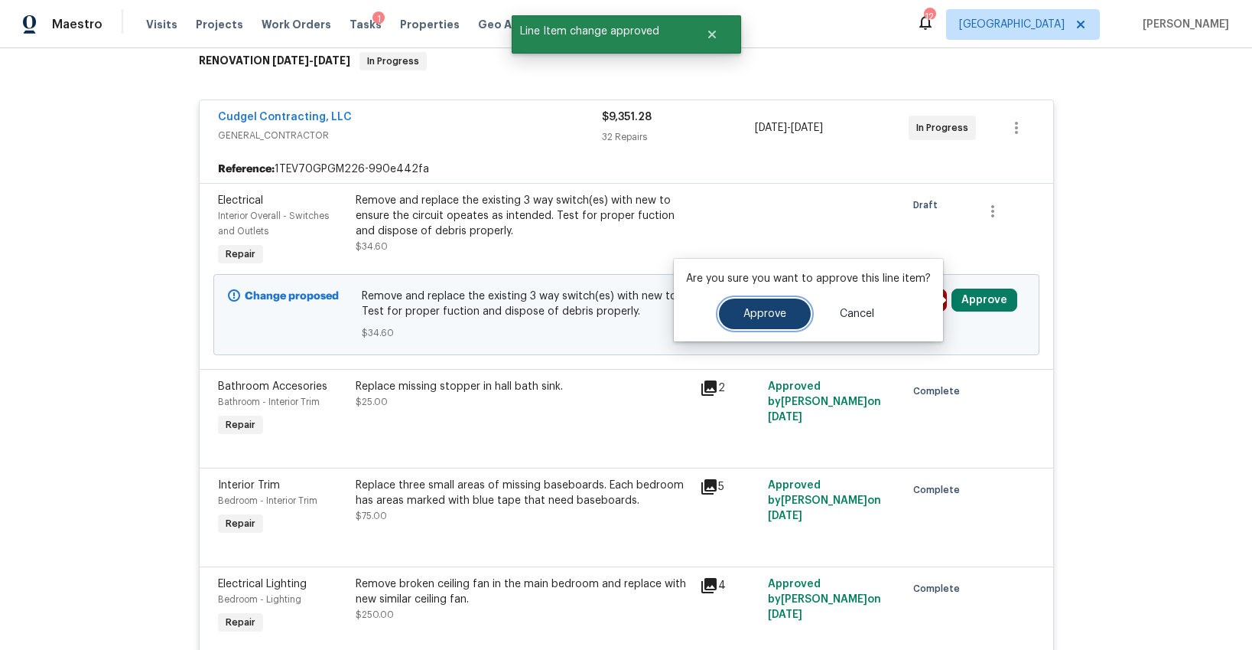
click at [750, 305] on button "Approve" at bounding box center [765, 313] width 92 height 31
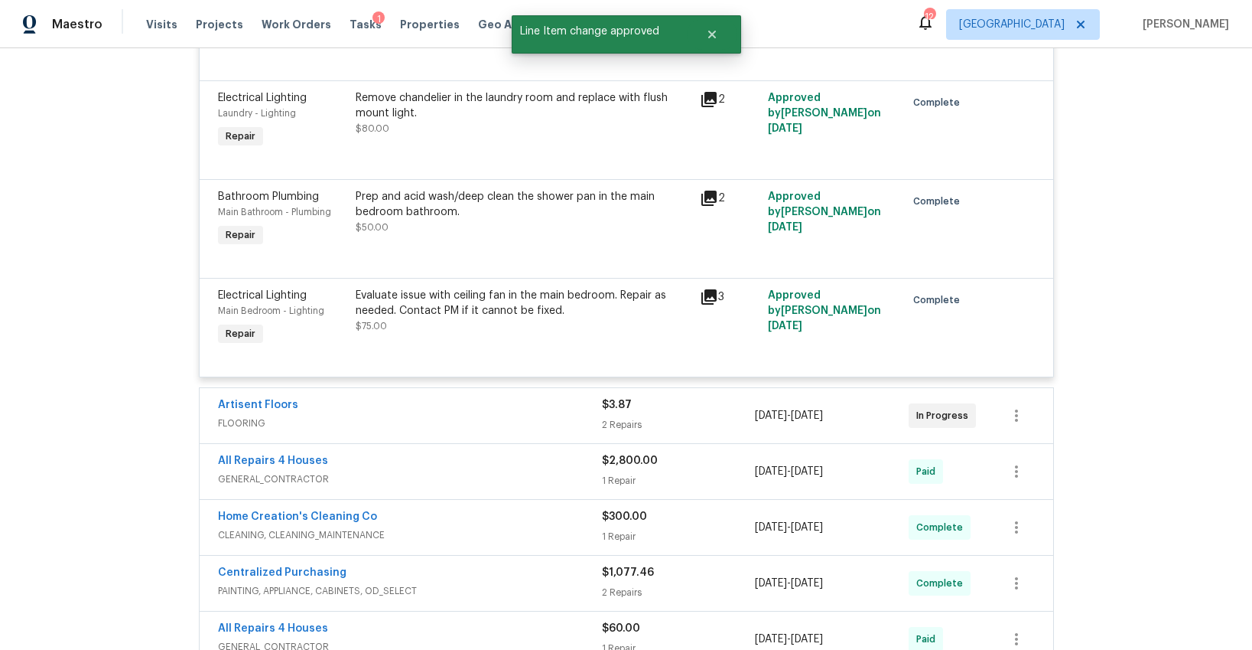
scroll to position [3842, 0]
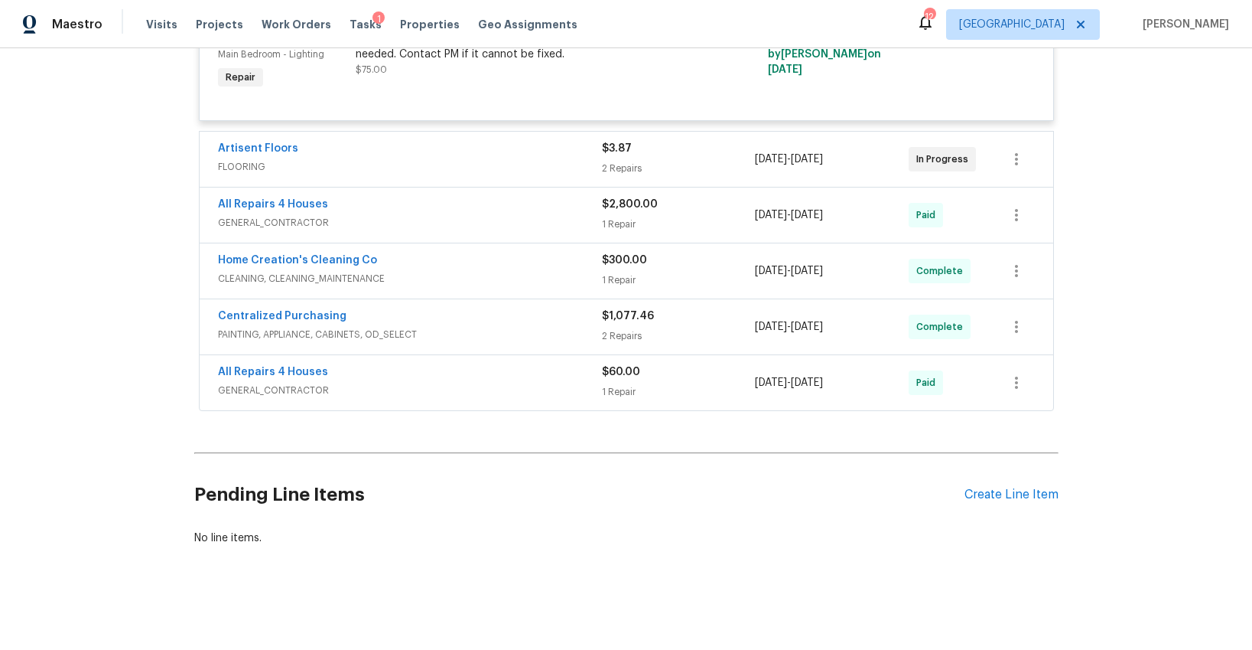
click at [506, 163] on span "FLOORING" at bounding box center [410, 166] width 384 height 15
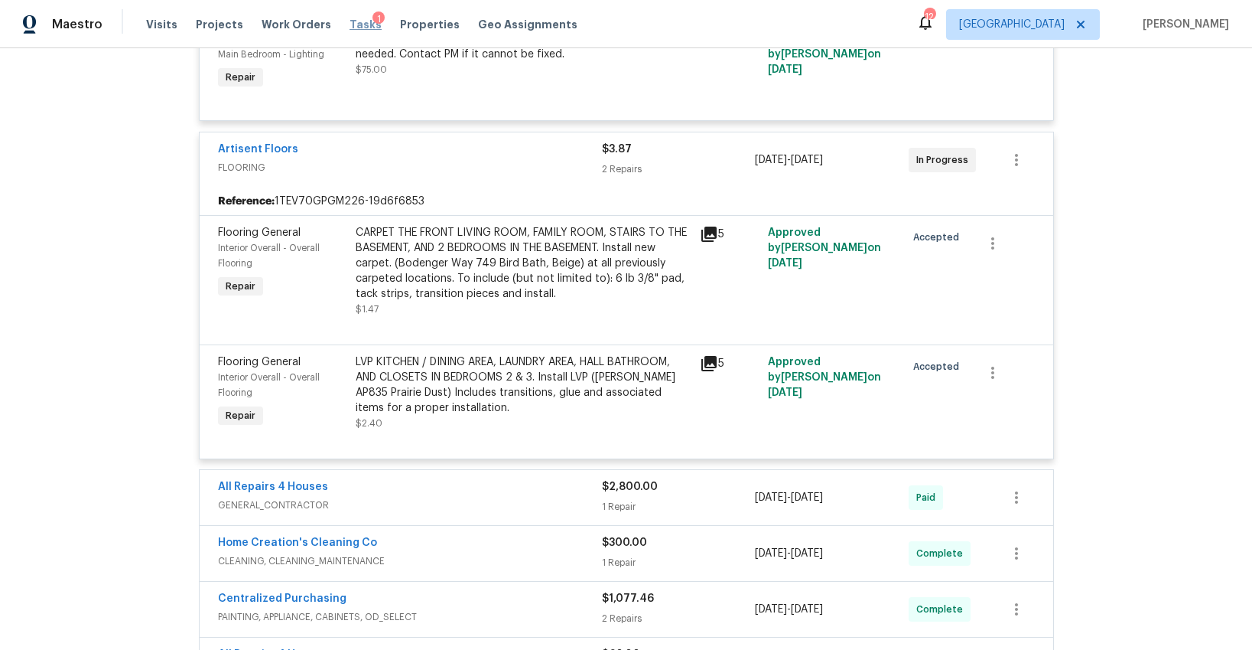
click at [350, 23] on span "Tasks" at bounding box center [366, 24] width 32 height 11
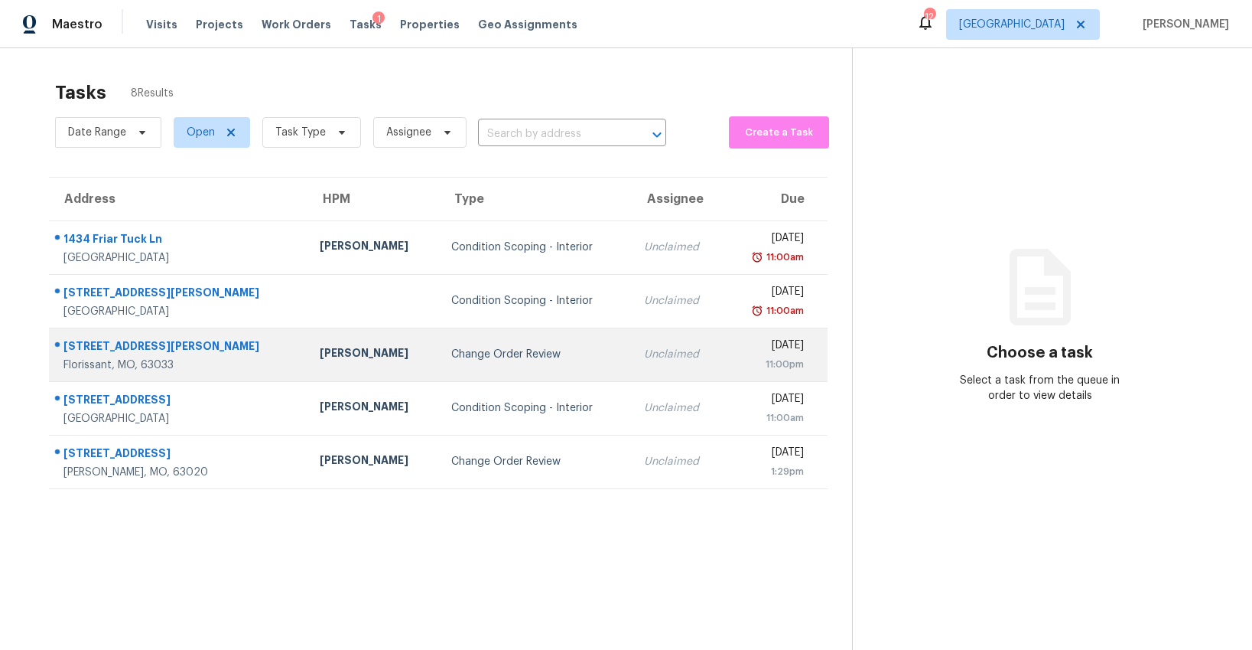
click at [471, 349] on div "Change Order Review" at bounding box center [535, 354] width 168 height 15
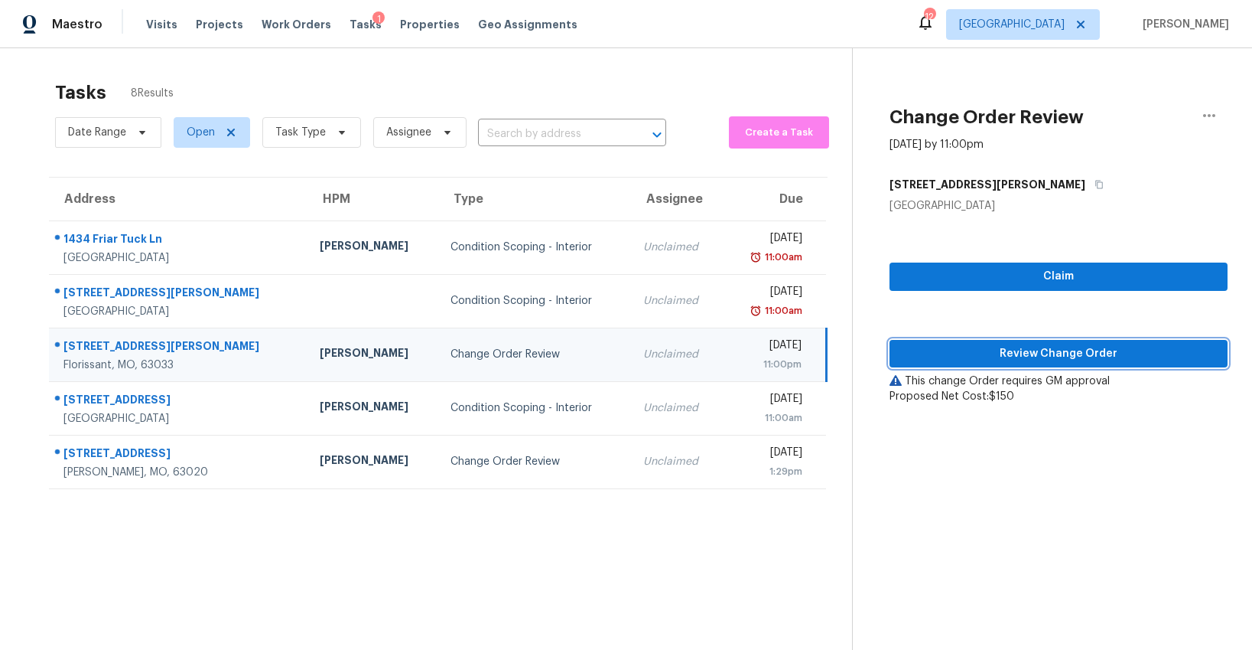
click at [969, 353] on span "Review Change Order" at bounding box center [1059, 353] width 314 height 19
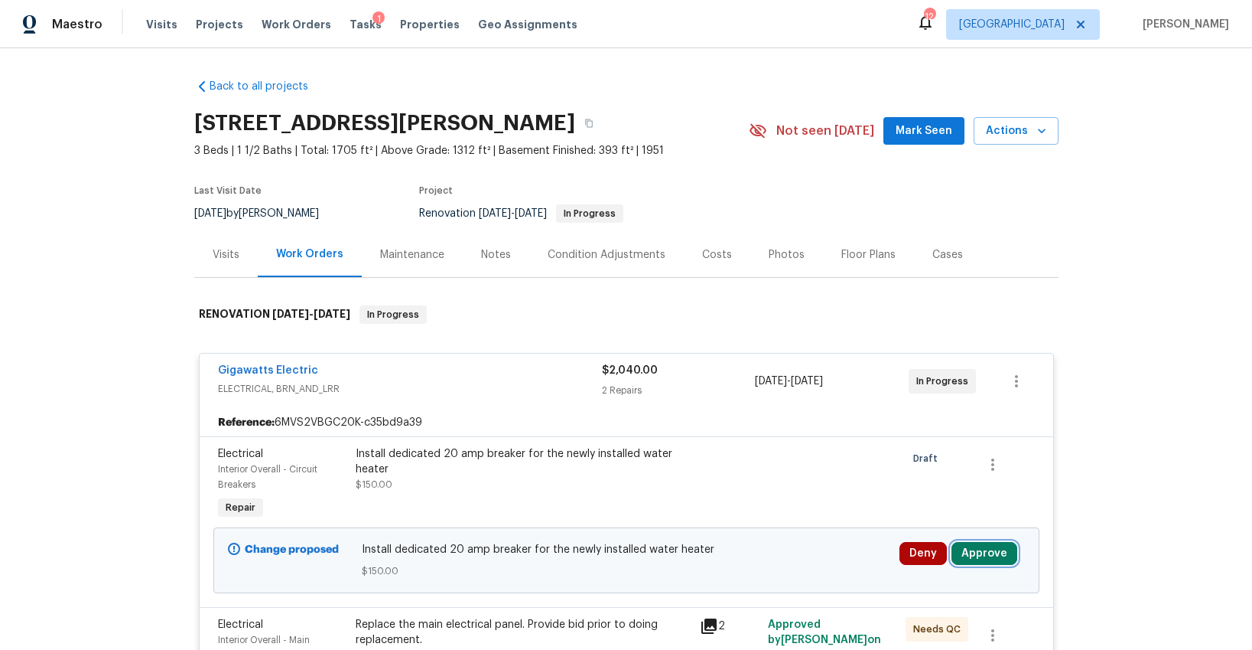
click at [979, 562] on button "Approve" at bounding box center [985, 553] width 66 height 23
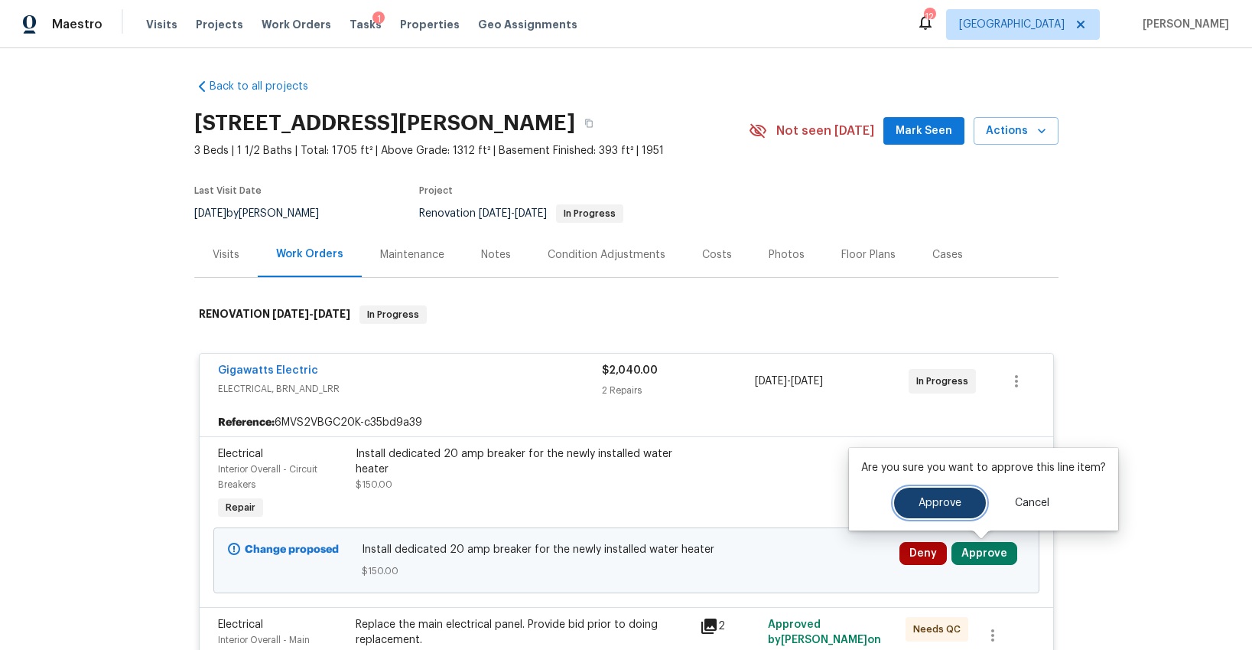
click at [902, 493] on button "Approve" at bounding box center [940, 502] width 92 height 31
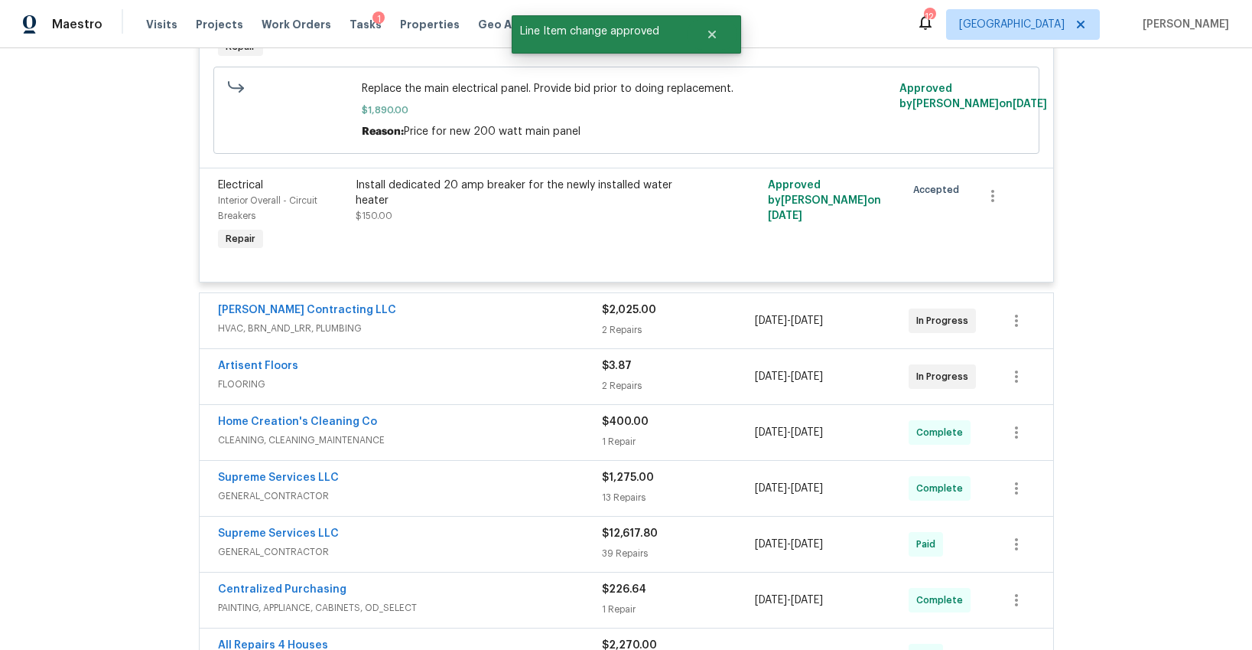
scroll to position [444, 0]
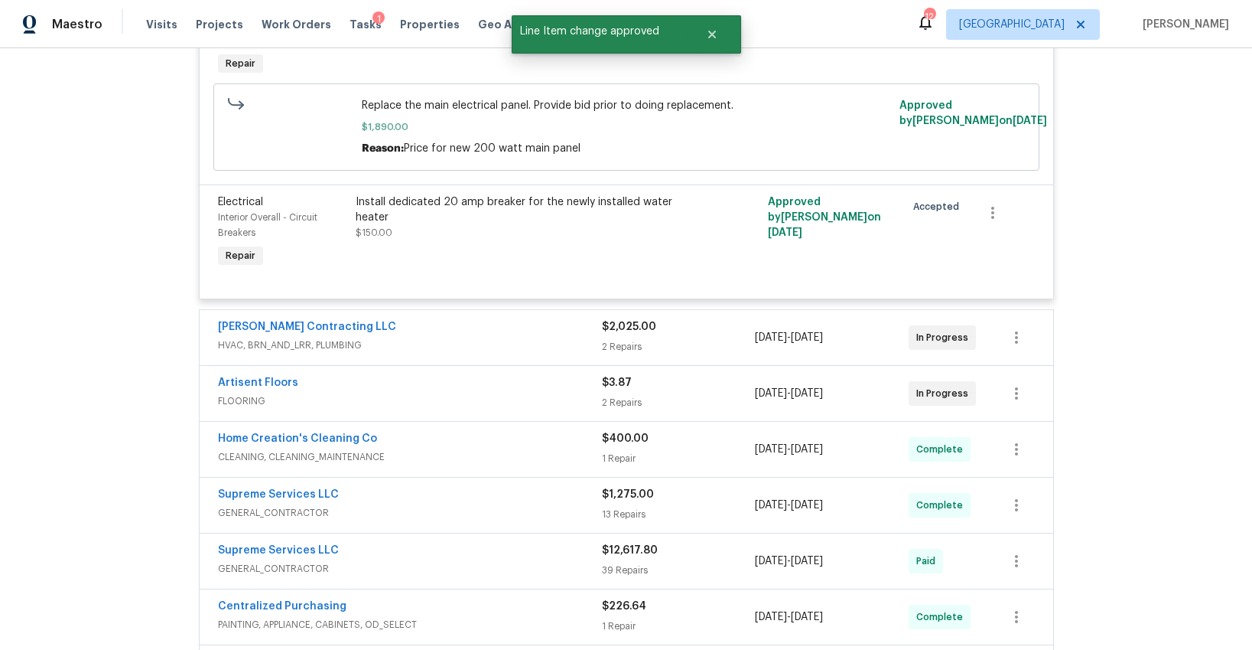
click at [453, 322] on div "[PERSON_NAME] Contracting LLC" at bounding box center [410, 328] width 384 height 18
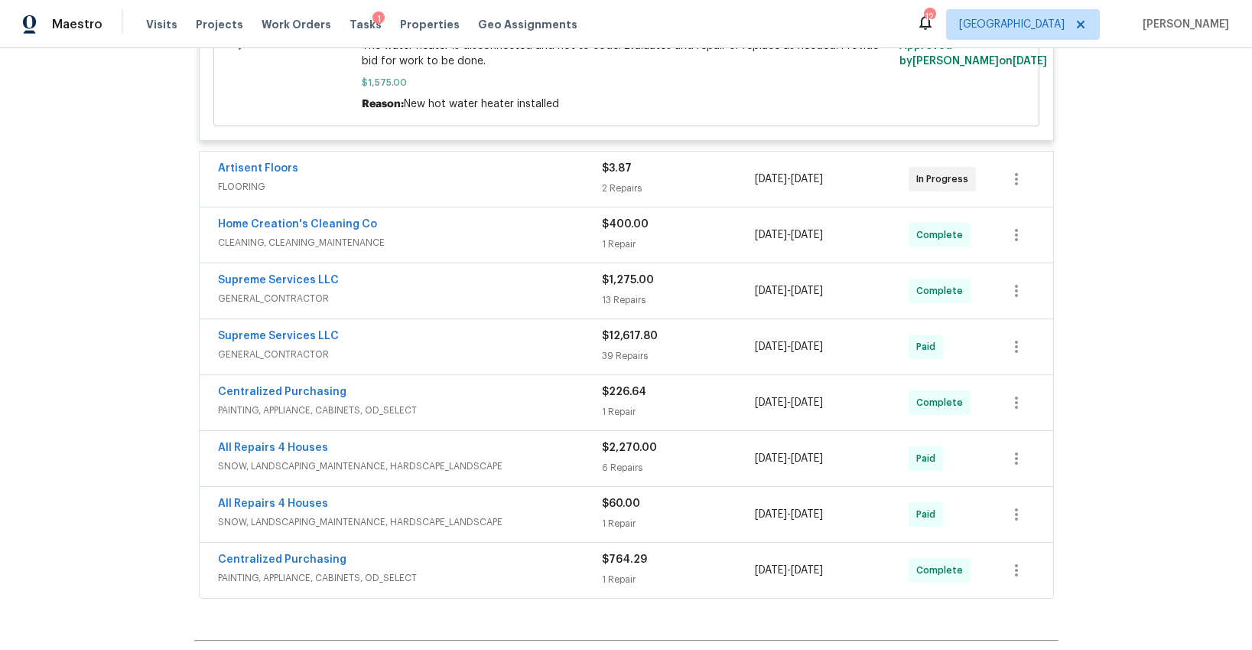
scroll to position [1186, 0]
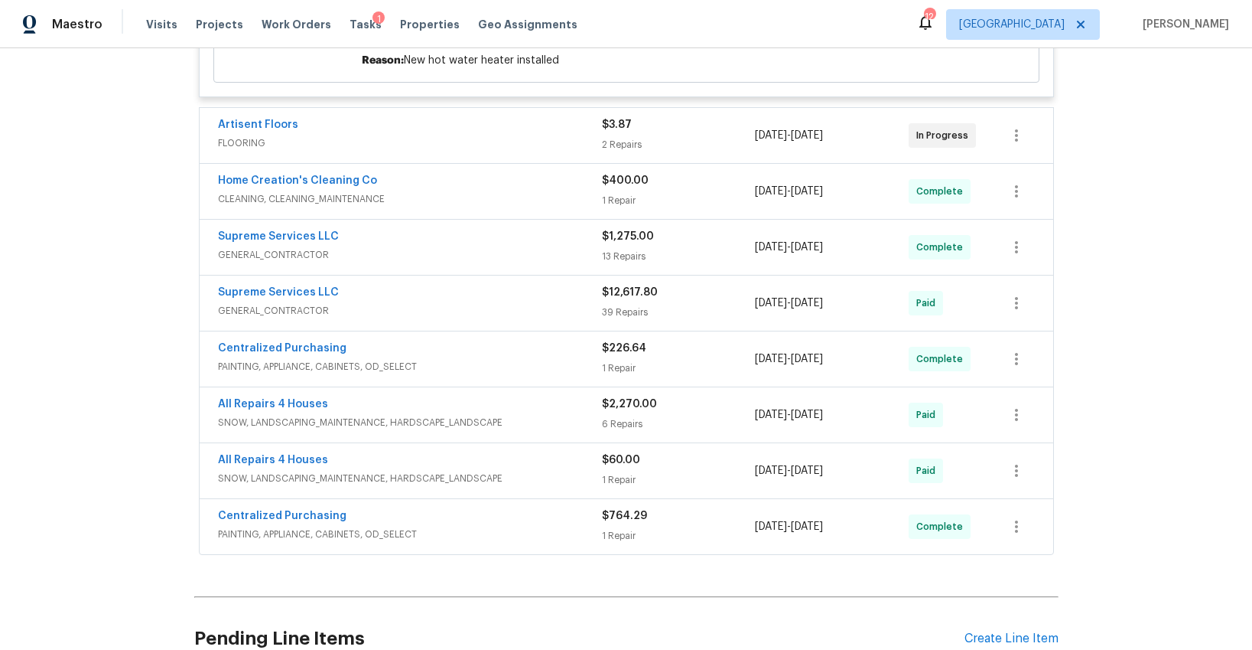
click at [497, 118] on div "Artisent Floors" at bounding box center [410, 126] width 384 height 18
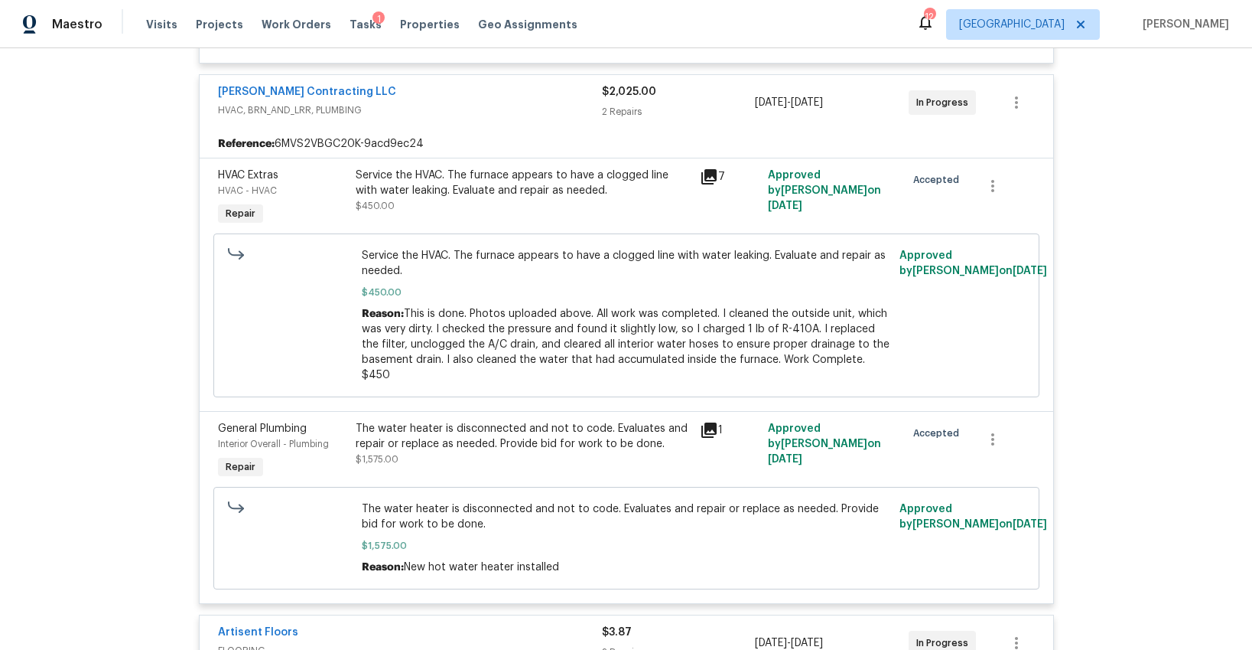
scroll to position [675, 0]
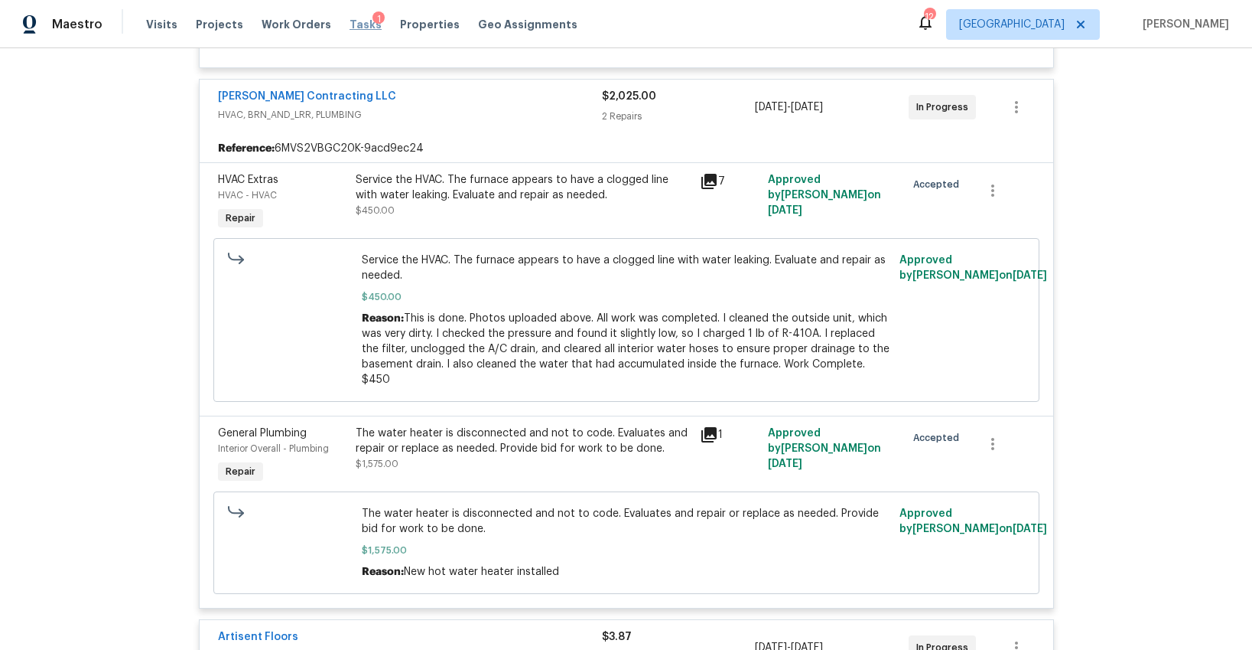
click at [350, 21] on span "Tasks" at bounding box center [366, 24] width 32 height 11
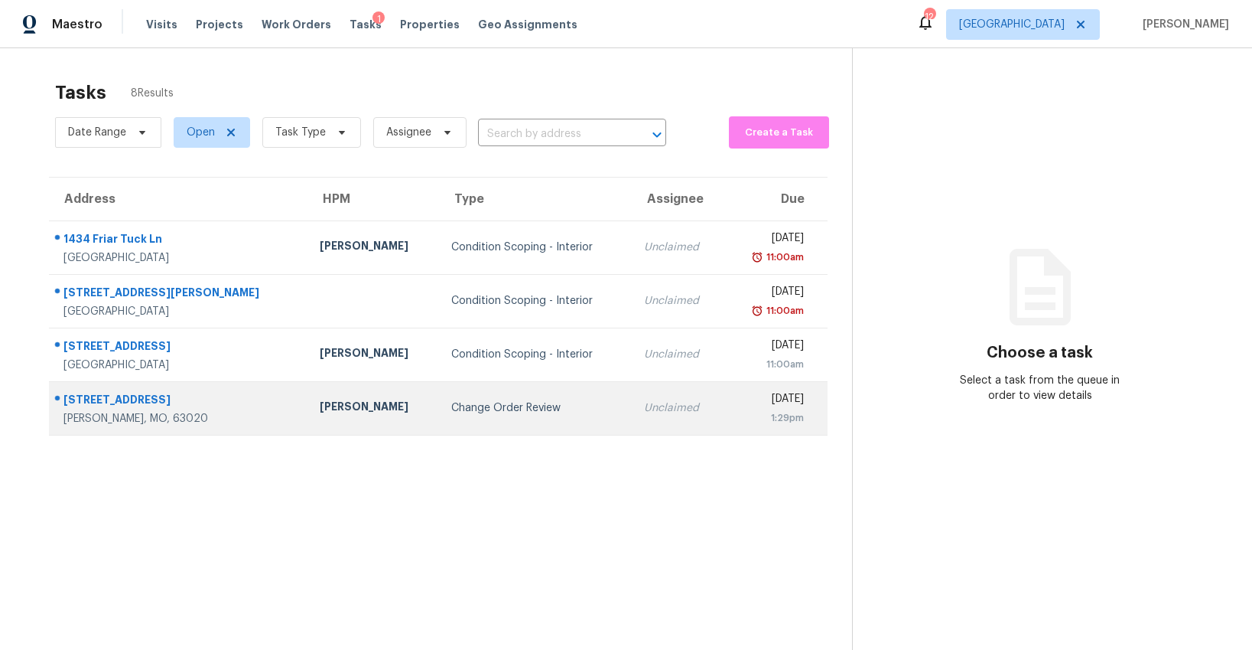
click at [451, 407] on div "Change Order Review" at bounding box center [535, 407] width 168 height 15
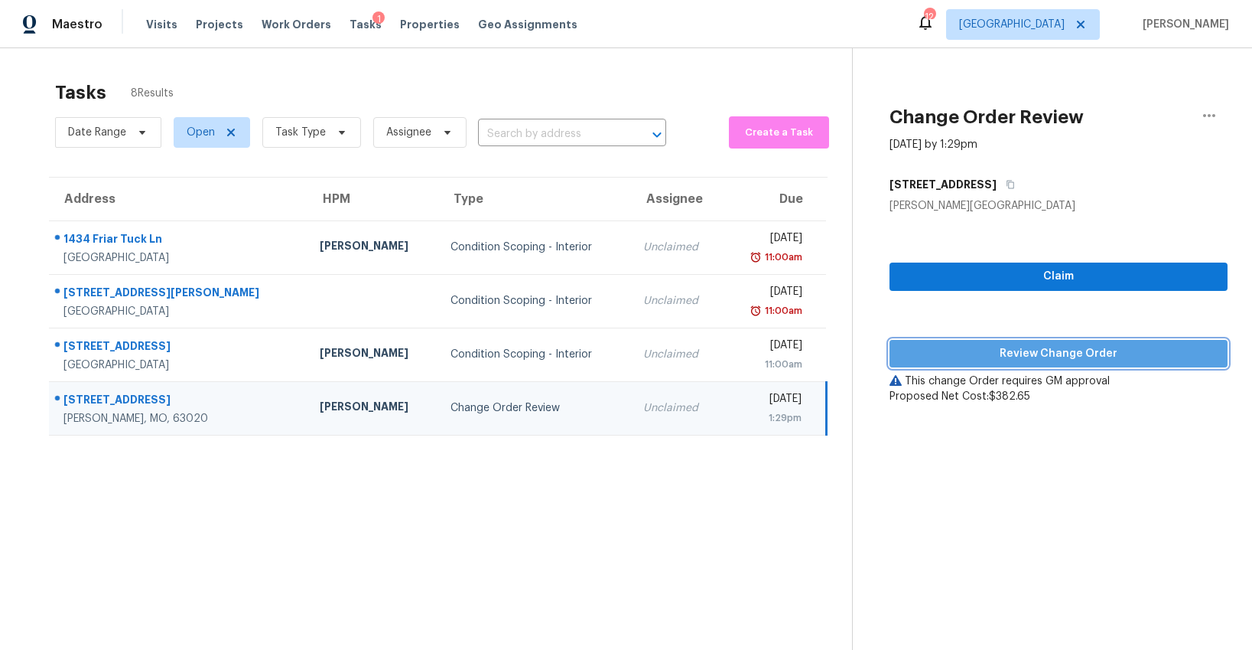
click at [1019, 353] on span "Review Change Order" at bounding box center [1059, 353] width 314 height 19
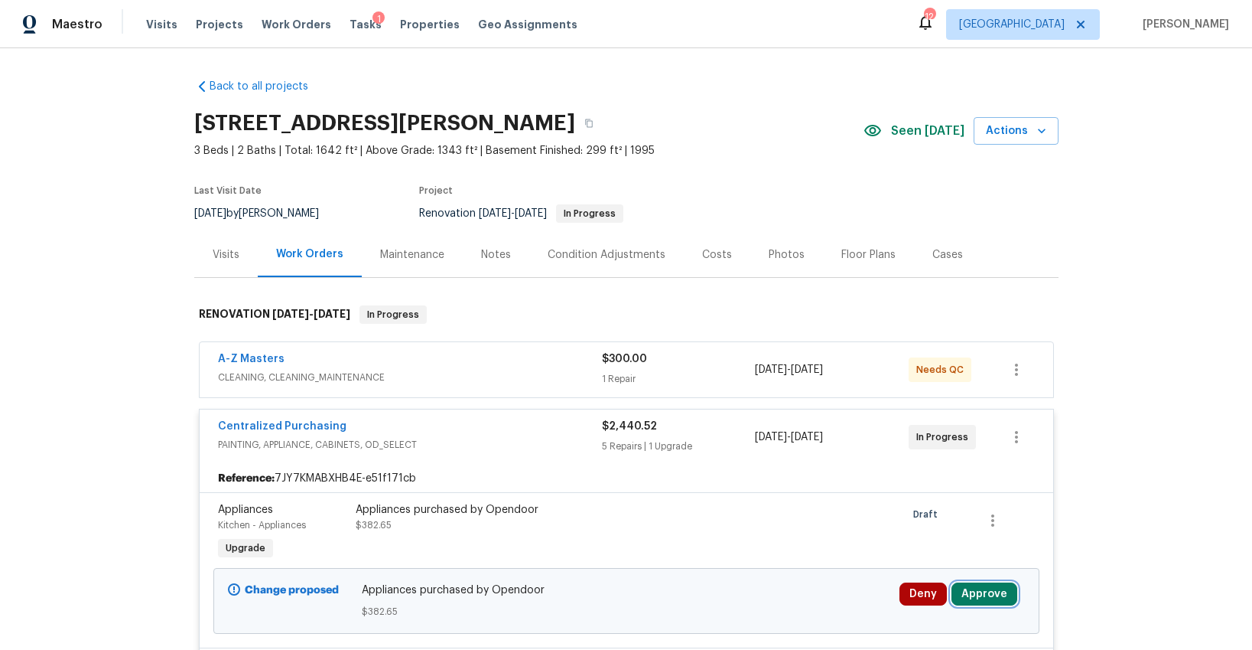
click at [967, 595] on button "Approve" at bounding box center [985, 593] width 66 height 23
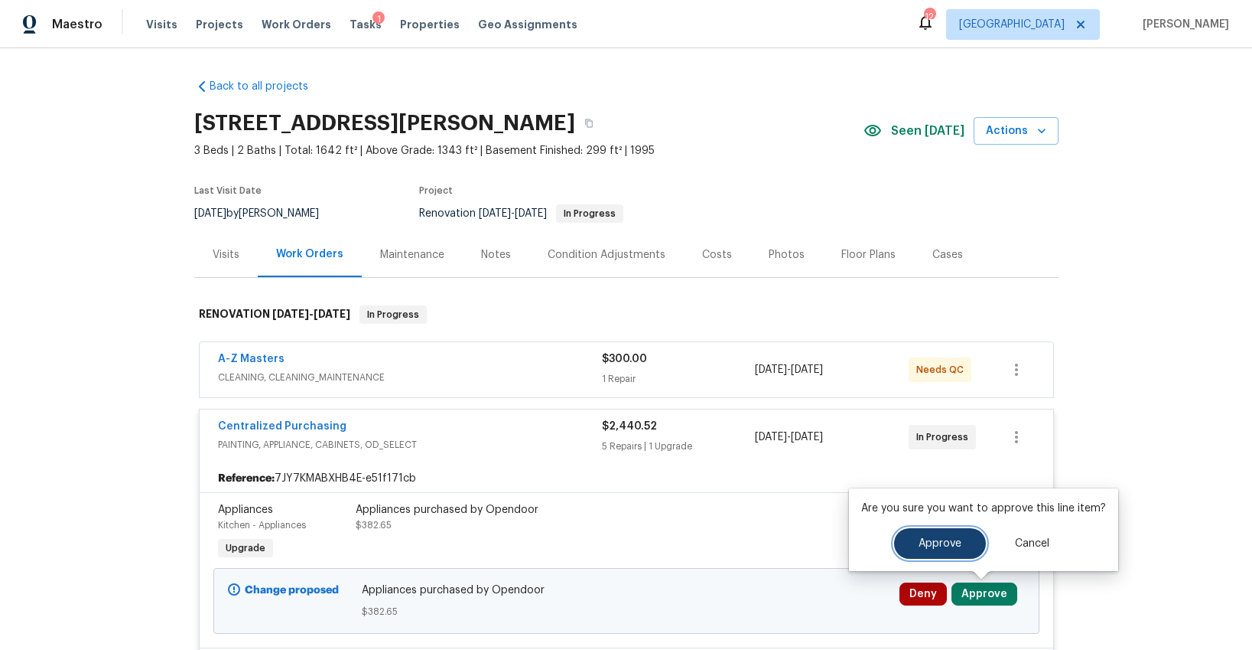
click at [923, 542] on span "Approve" at bounding box center [940, 543] width 43 height 11
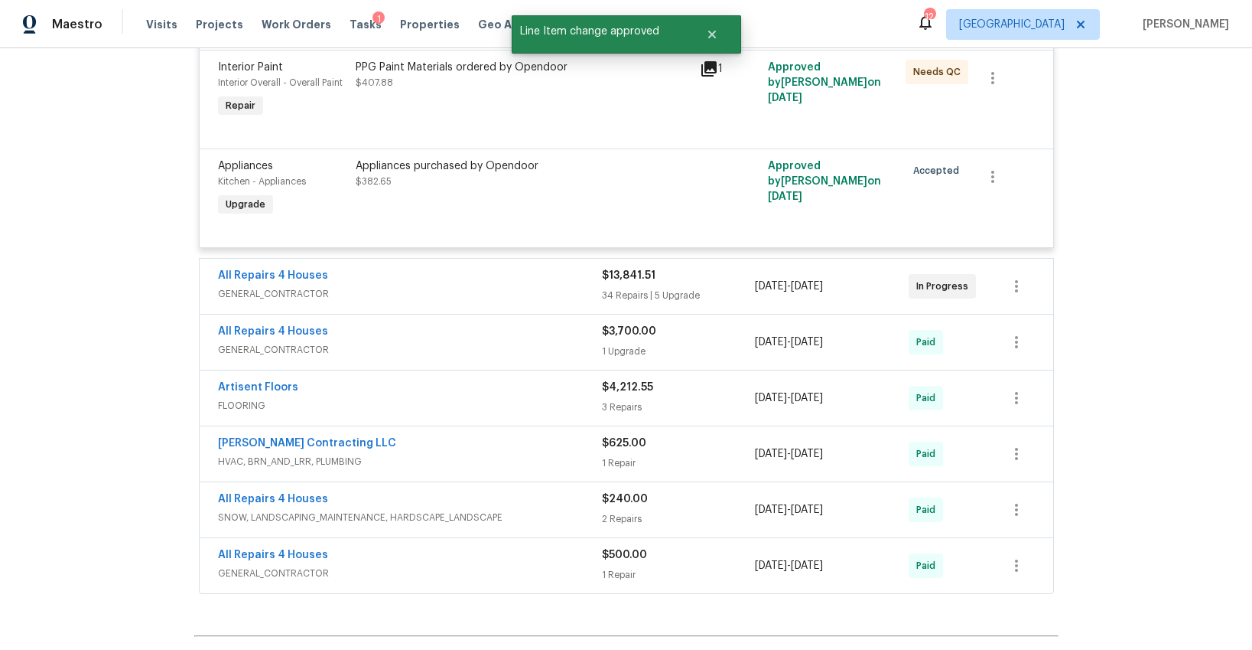
scroll to position [801, 0]
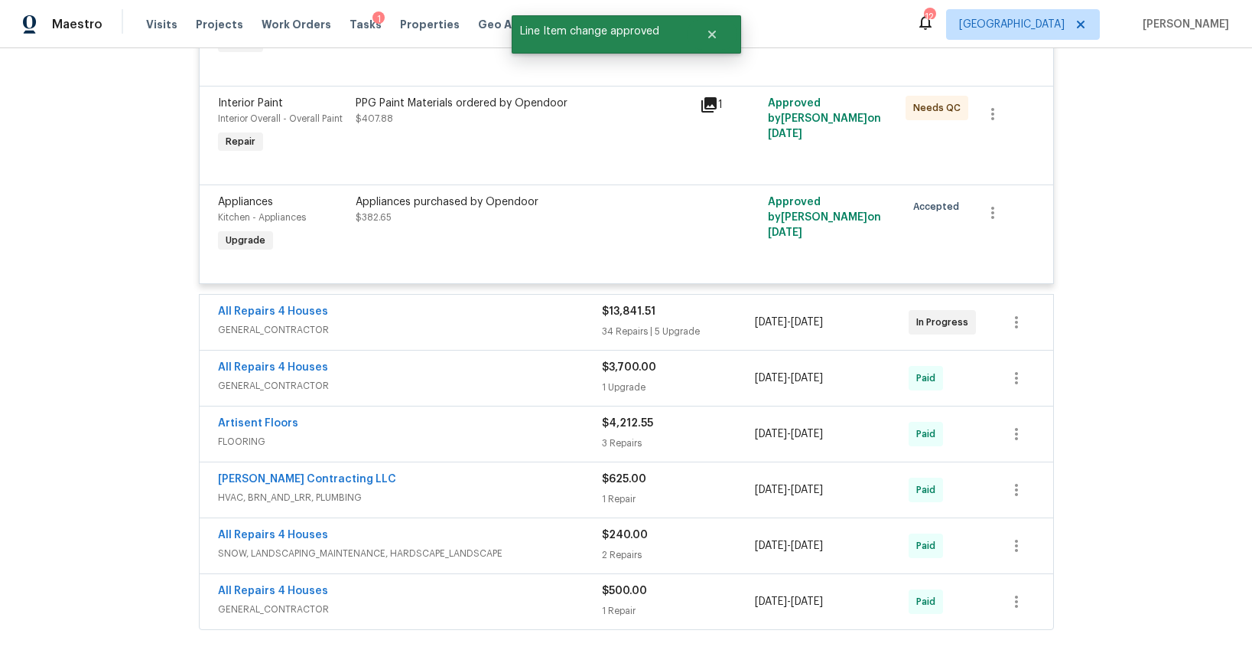
click at [466, 348] on div "All Repairs 4 Houses GENERAL_CONTRACTOR $13,841.51 34 Repairs | 5 Upgrade [DATE…" at bounding box center [627, 322] width 854 height 55
click at [464, 346] on div "All Repairs 4 Houses GENERAL_CONTRACTOR $13,841.51 34 Repairs | 5 Upgrade [DATE…" at bounding box center [627, 322] width 854 height 55
click at [461, 333] on span "GENERAL_CONTRACTOR" at bounding box center [410, 329] width 384 height 15
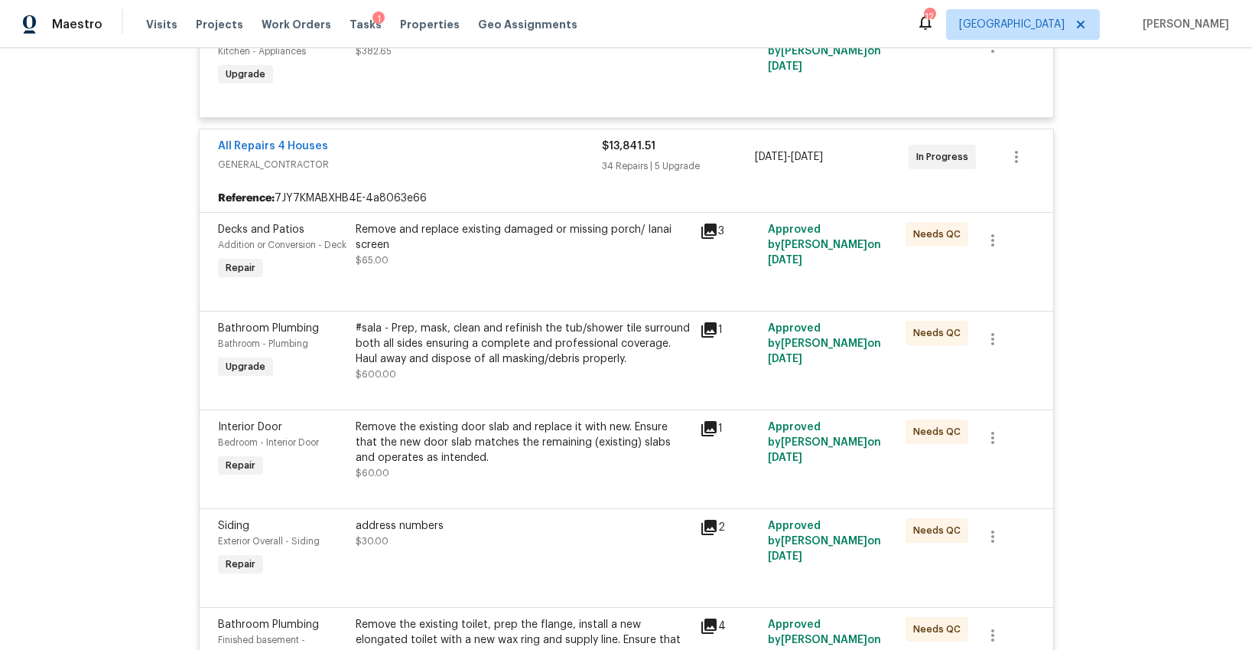
scroll to position [0, 0]
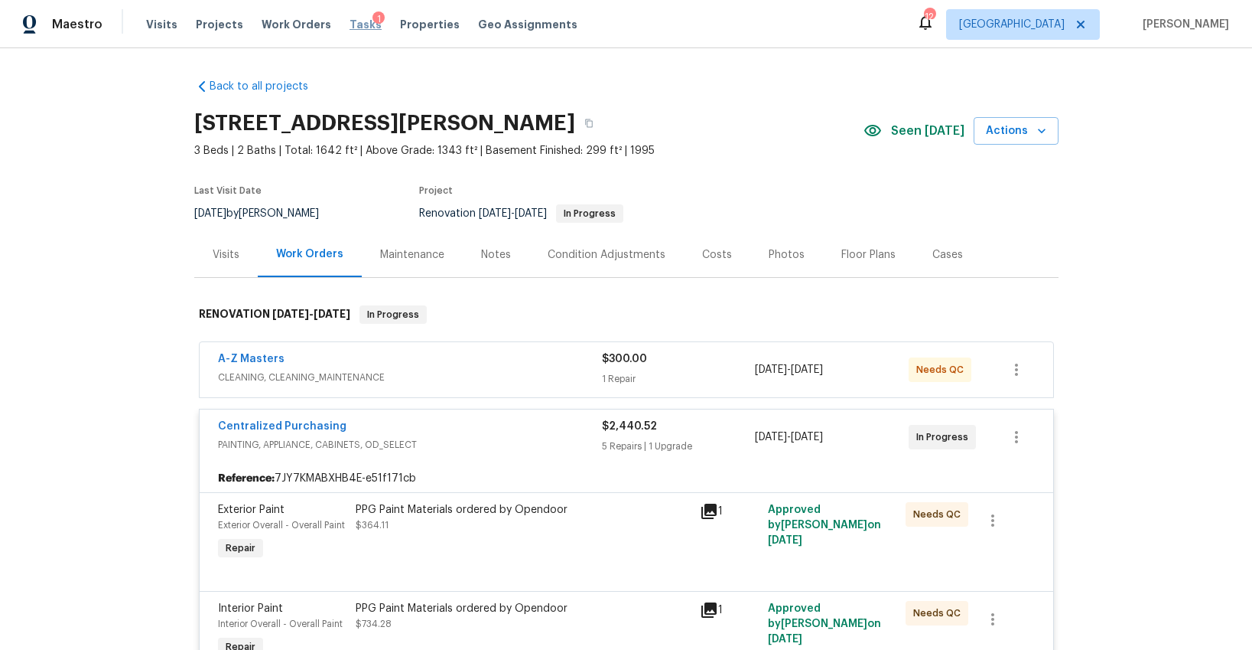
click at [350, 24] on span "Tasks" at bounding box center [366, 24] width 32 height 11
